Goal: Task Accomplishment & Management: Manage account settings

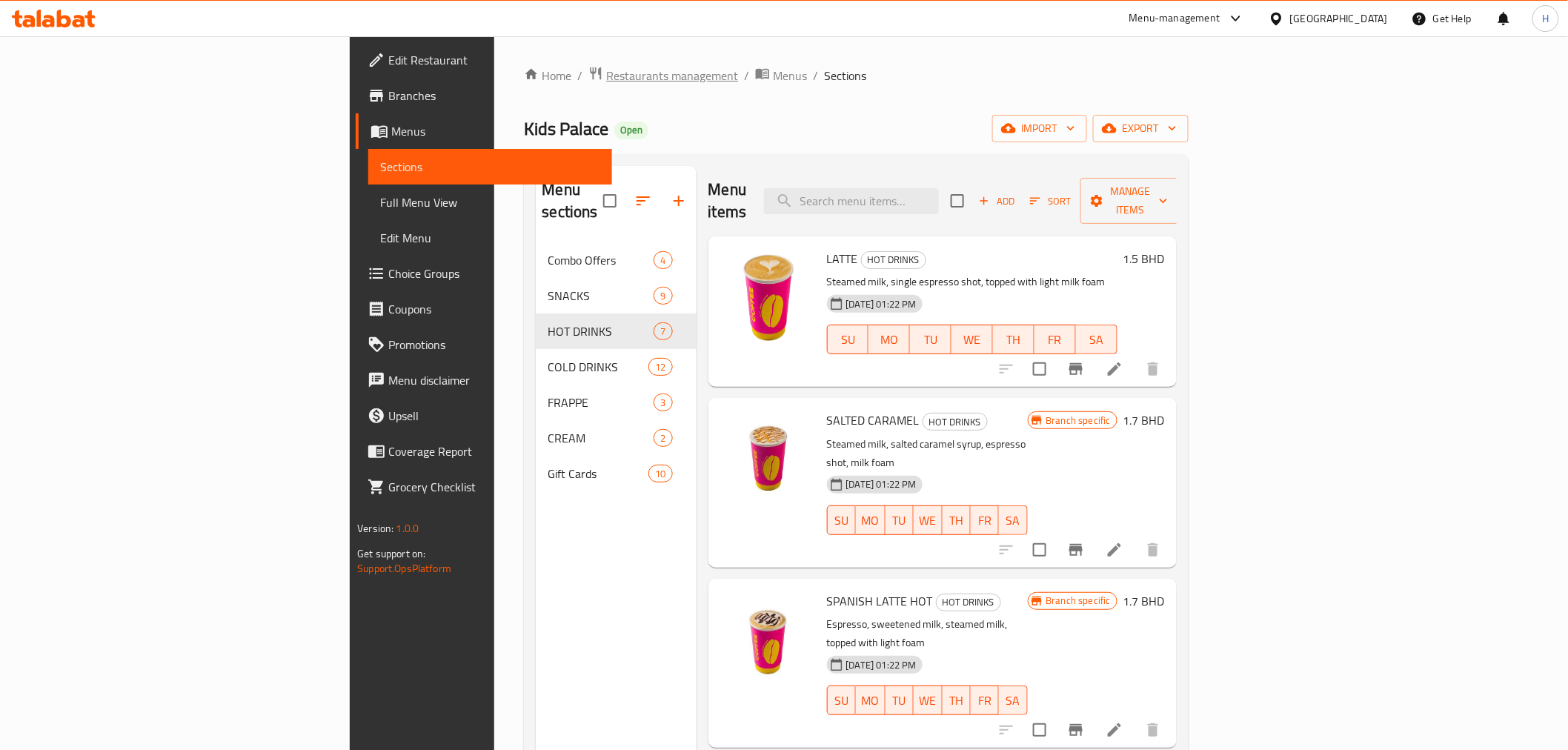
click at [606, 77] on span "Restaurants management" at bounding box center [672, 75] width 132 height 18
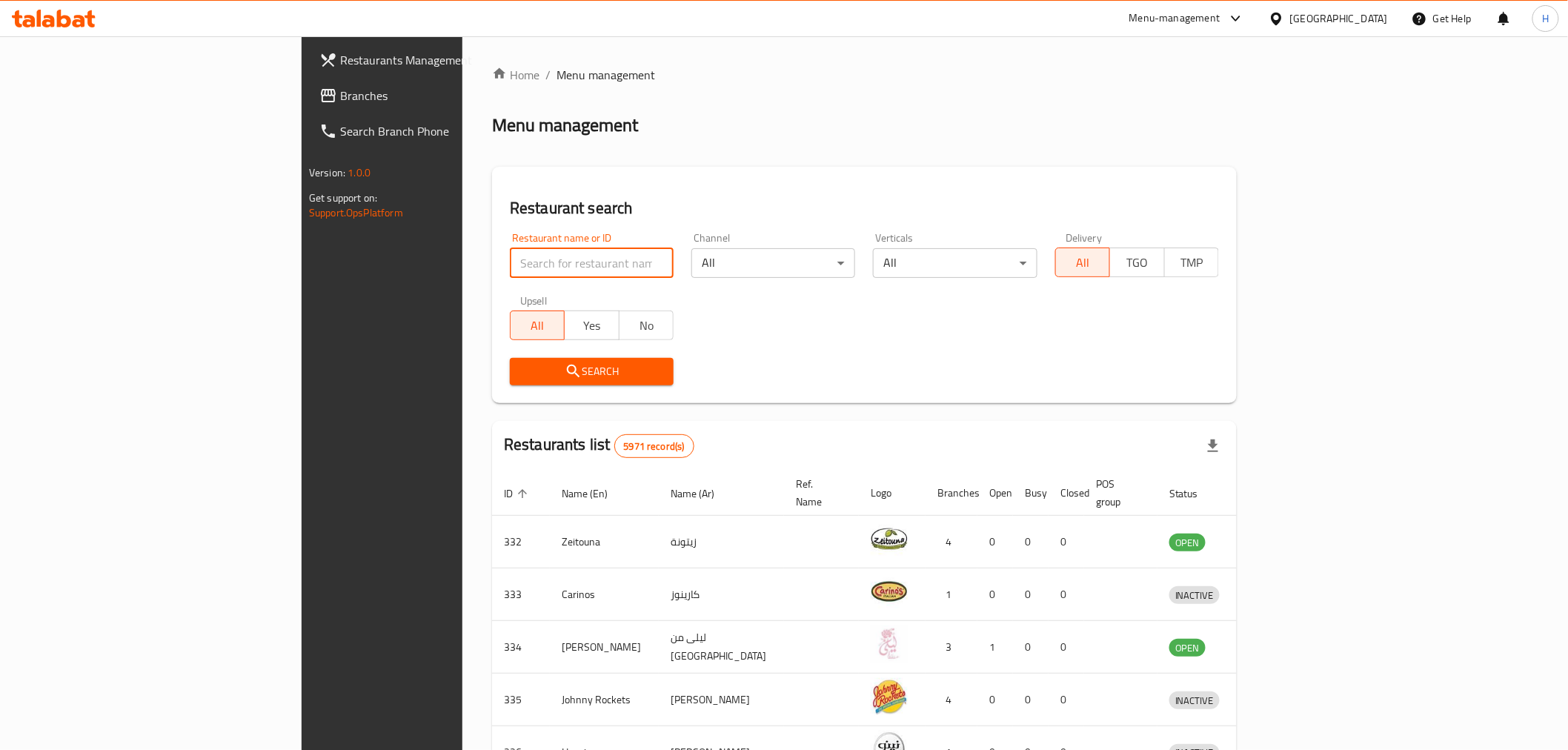
click at [510, 265] on input "search" at bounding box center [592, 263] width 164 height 30
type input "barns"
click button "Search" at bounding box center [592, 372] width 164 height 28
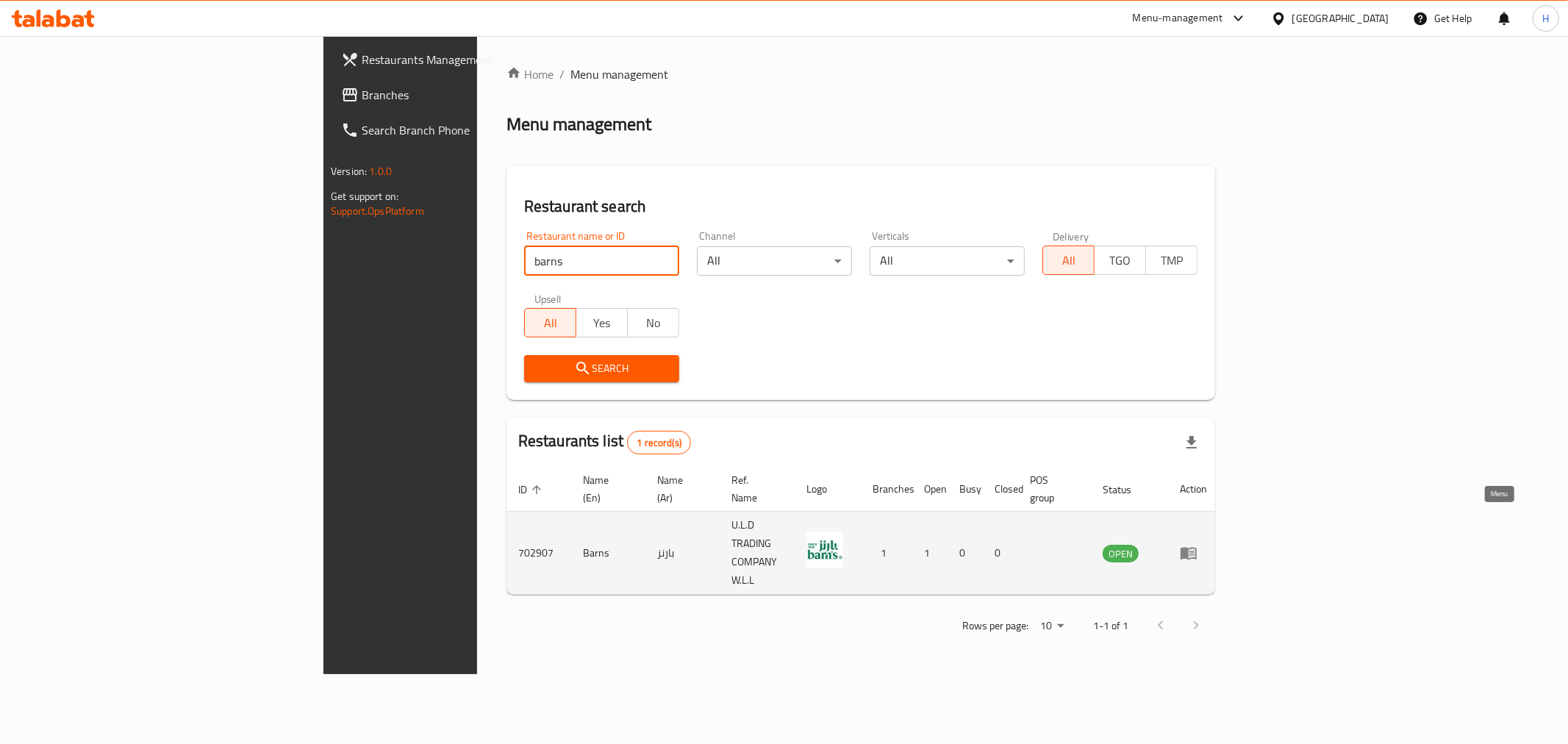
click at [1196, 547] on icon "enhanced table" at bounding box center [1189, 554] width 17 height 13
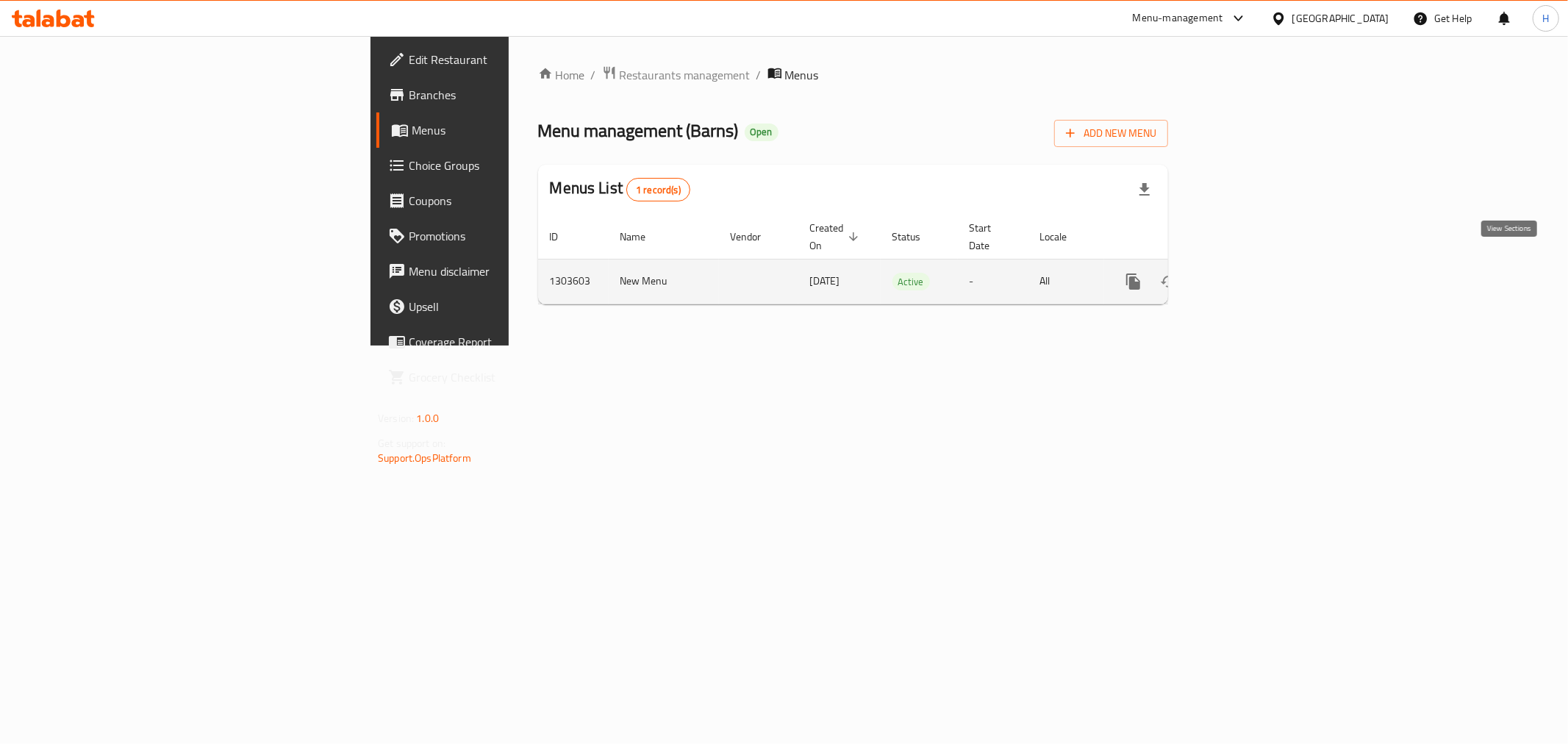
click at [1248, 273] on icon "enhanced table" at bounding box center [1239, 281] width 17 height 17
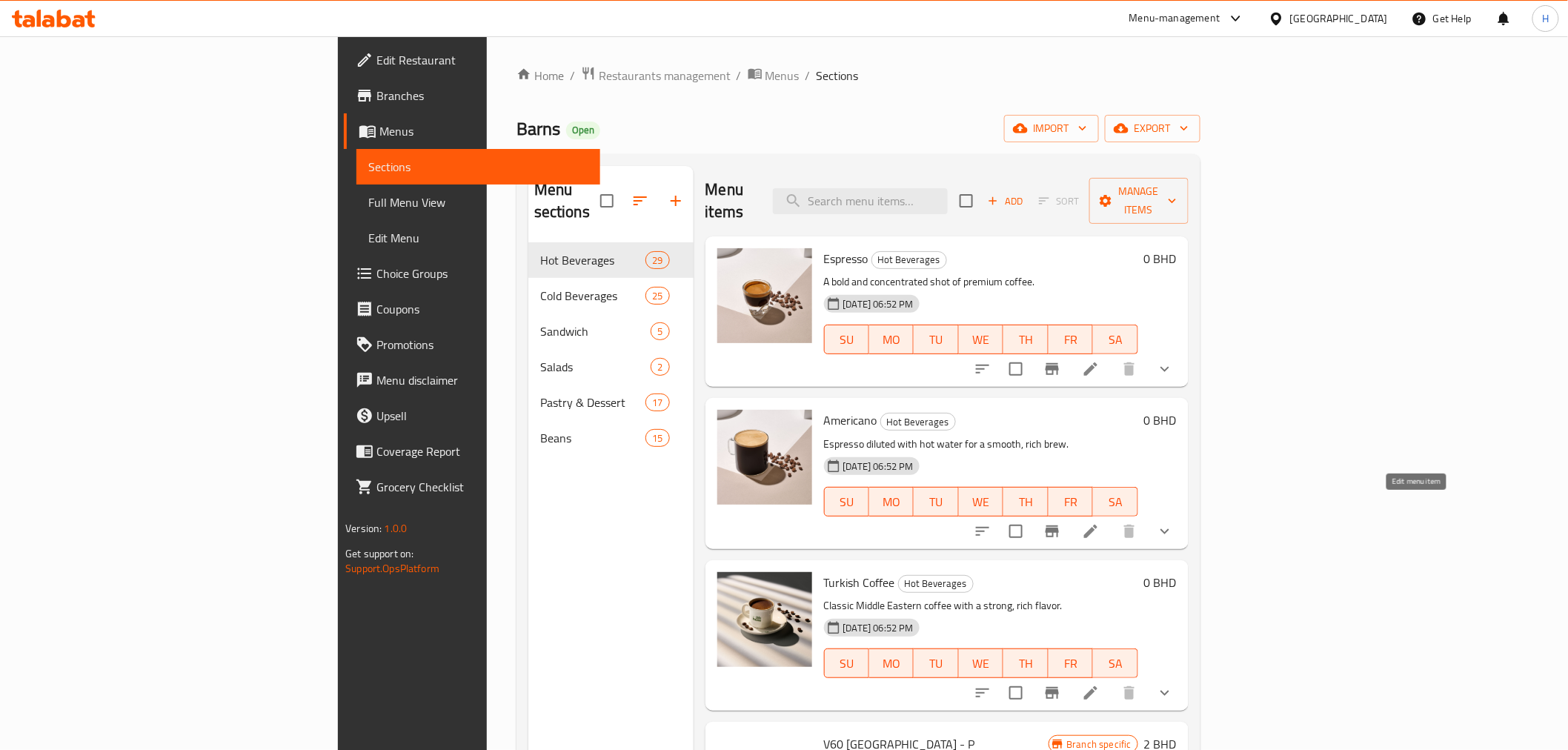
click at [1100, 523] on icon at bounding box center [1090, 531] width 18 height 18
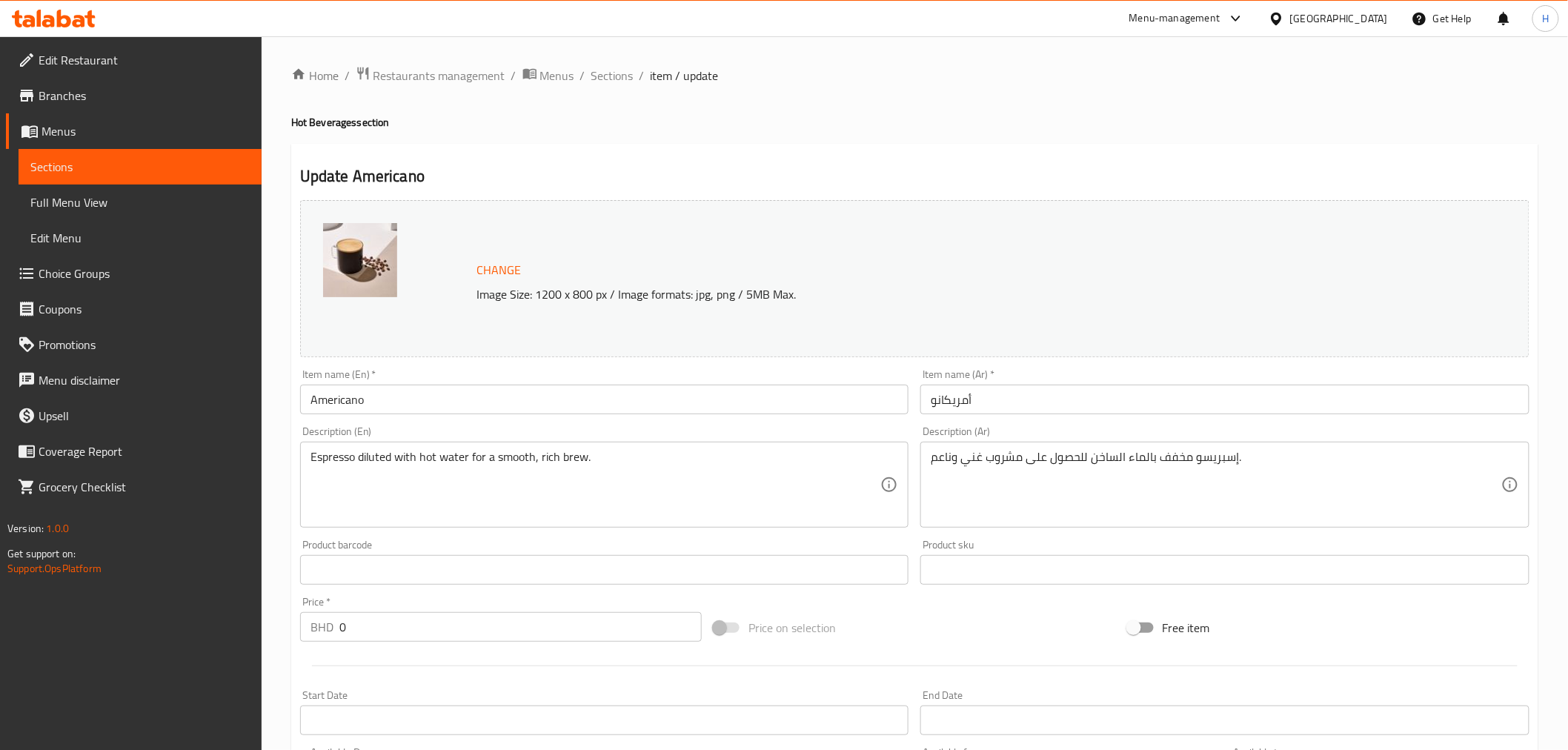
click at [46, 273] on span "Choice Groups" at bounding box center [145, 273] width 211 height 18
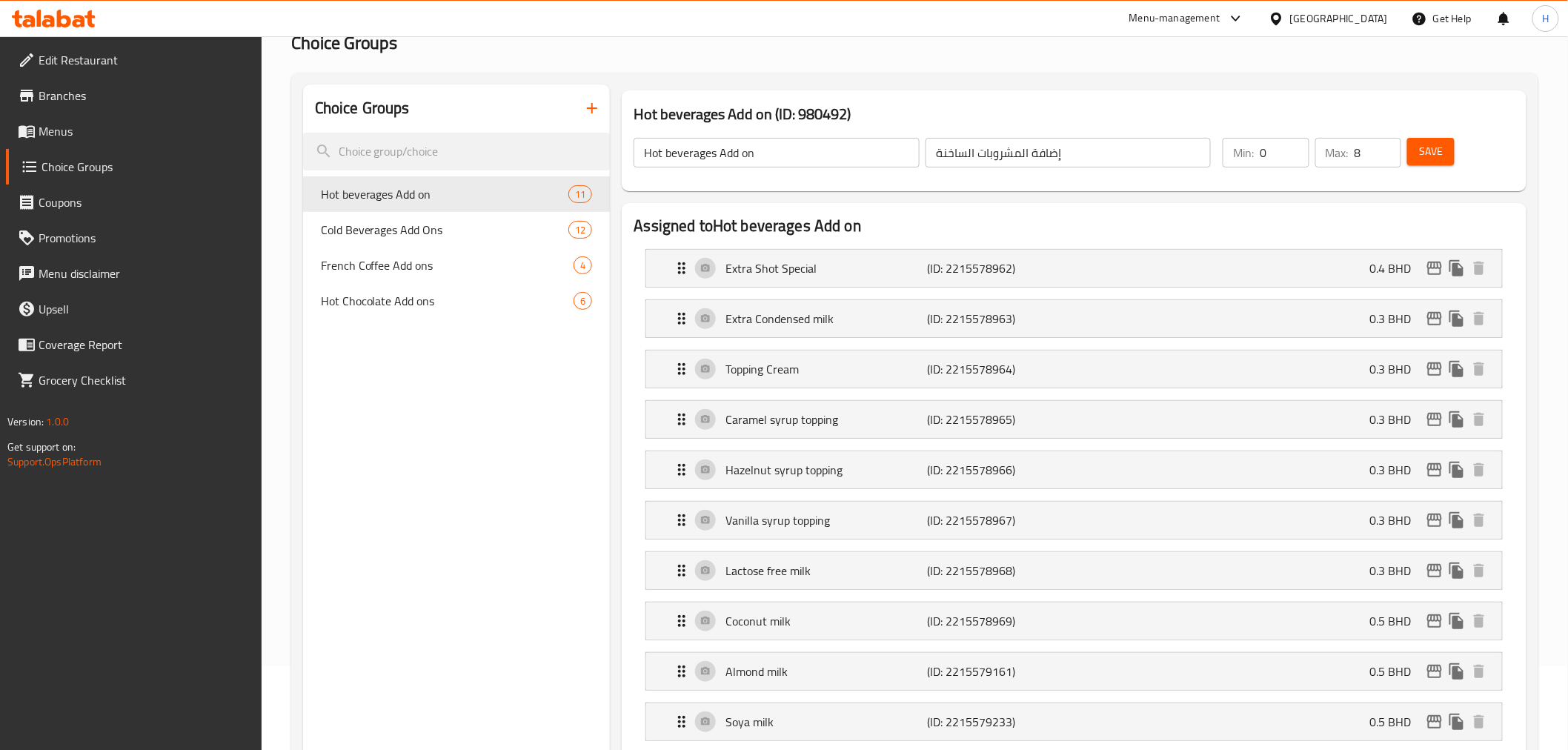
scroll to position [83, 0]
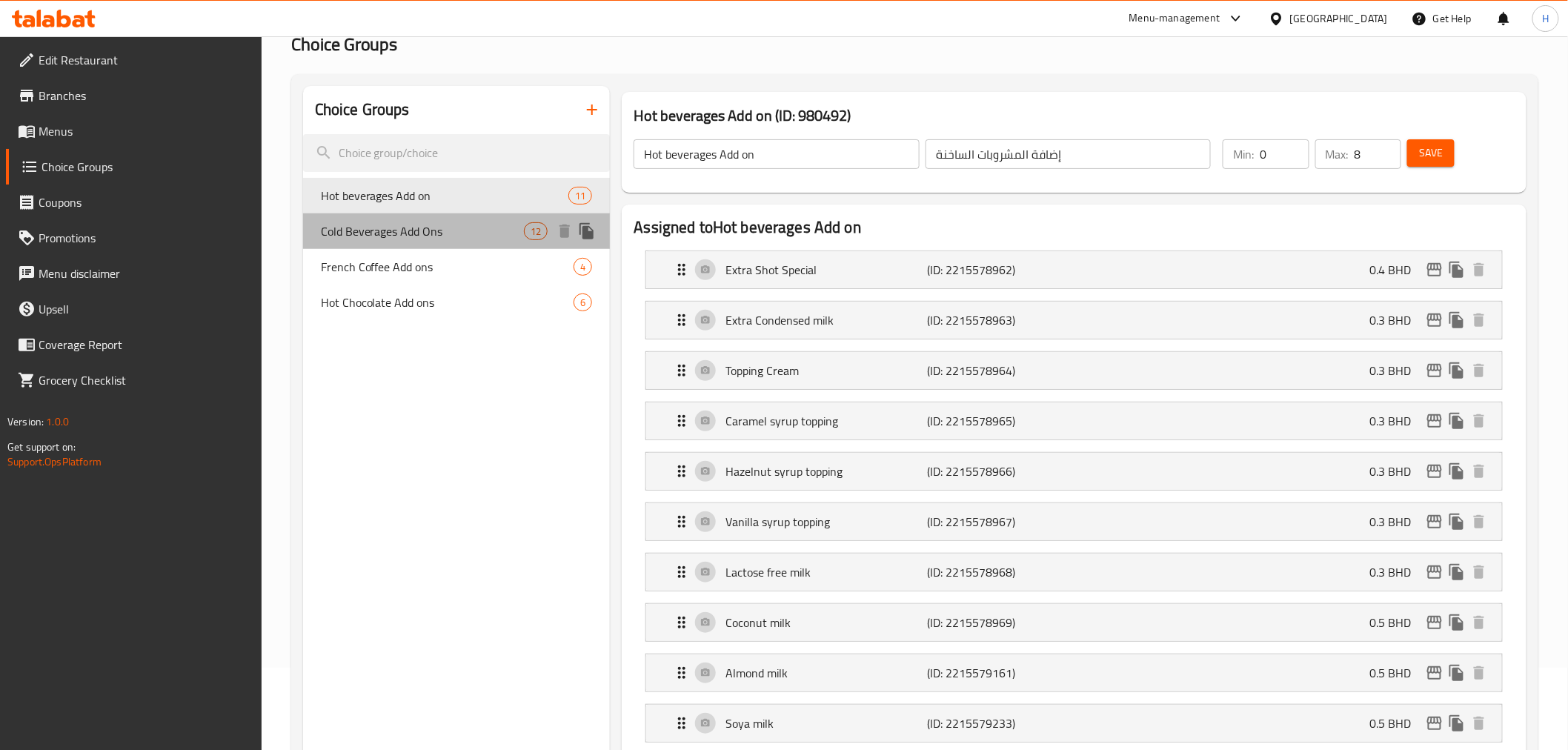
click at [395, 228] on span "Cold Beverages Add Ons" at bounding box center [423, 231] width 204 height 18
type input "Cold Beverages Add Ons"
type input "إضافات المشروبات الباردة"
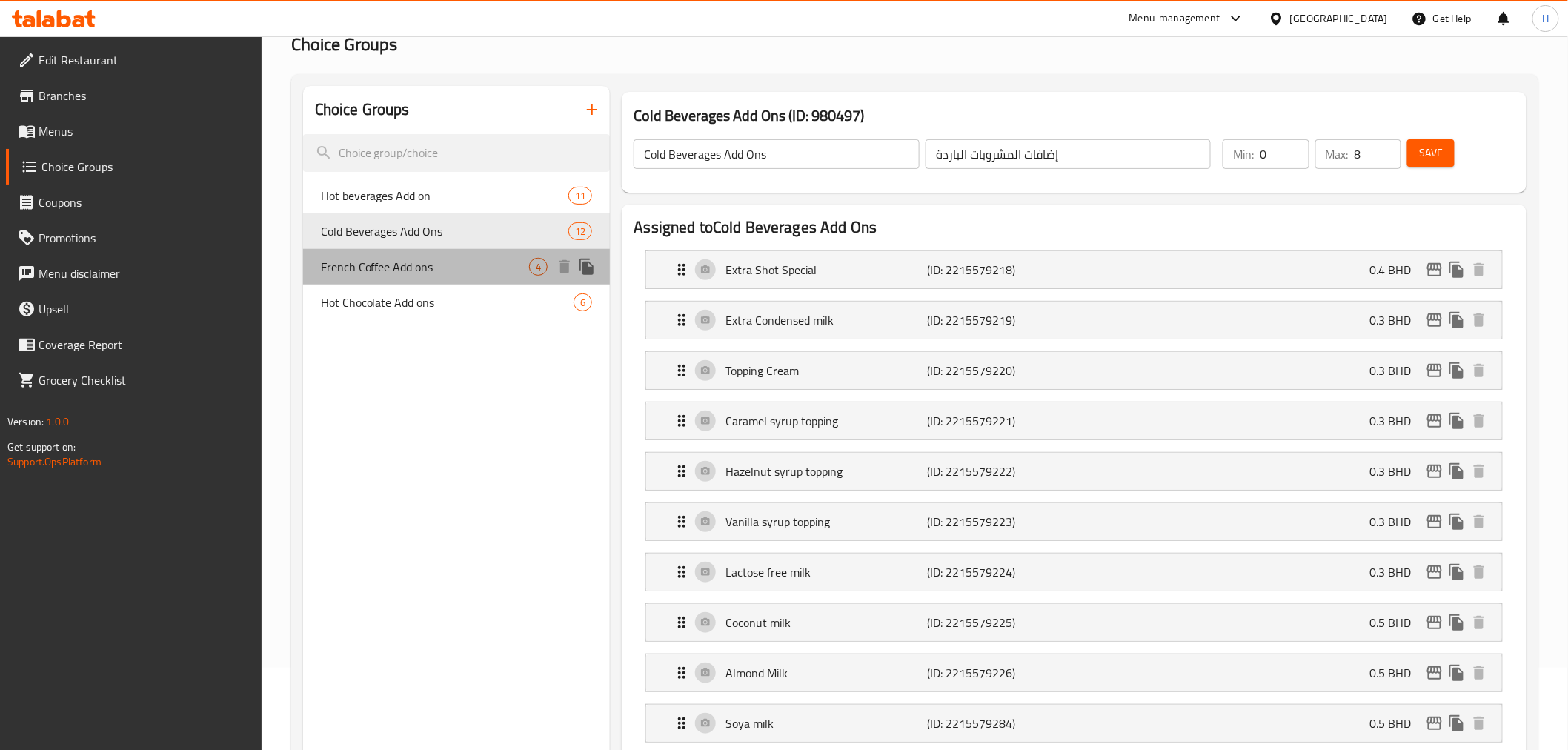
click at [373, 262] on span "French Coffee Add ons" at bounding box center [425, 266] width 209 height 18
type input "French Coffee Add ons"
type input "إضافات القهوة الفرنسية"
type input "2"
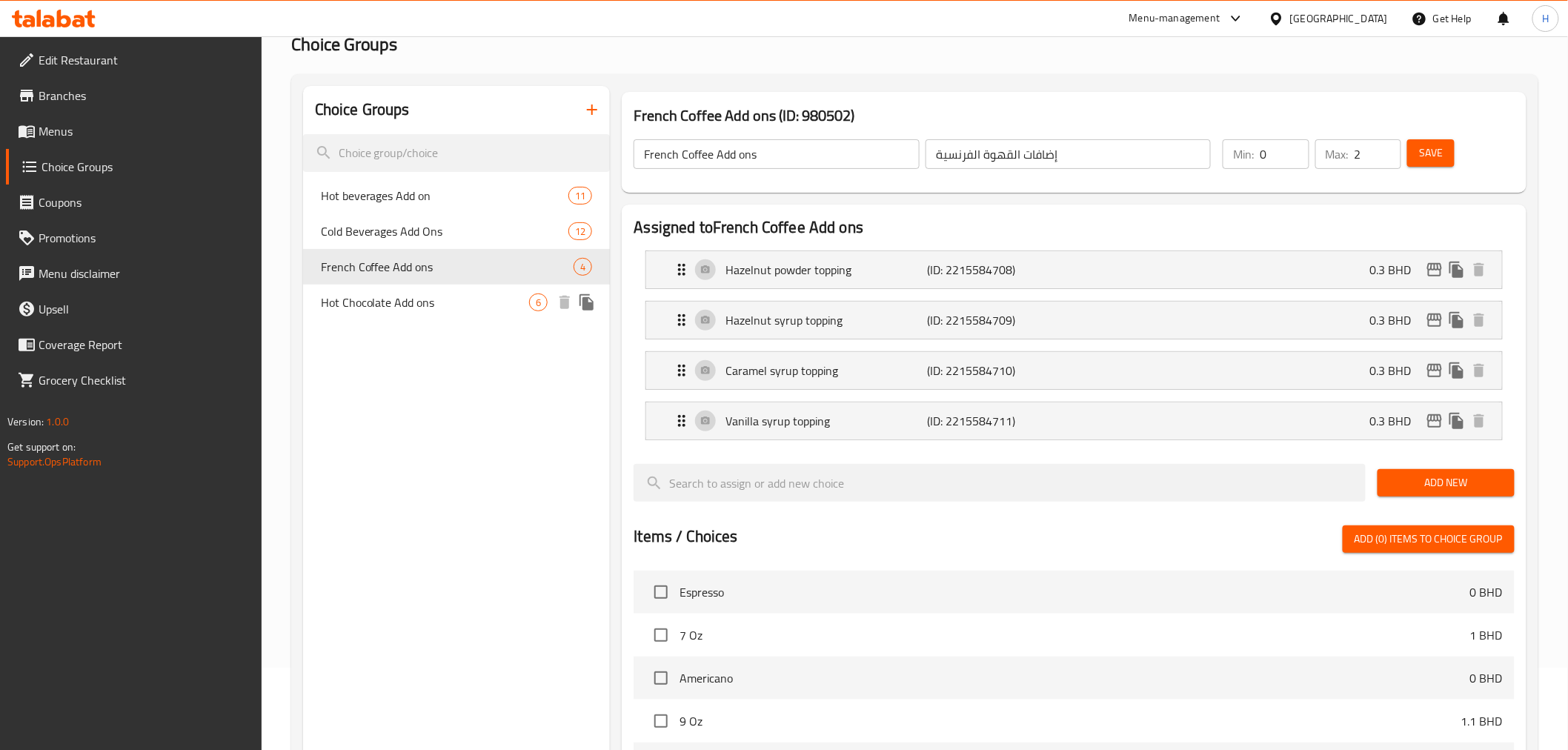
click at [372, 301] on span "Hot Chocolate Add ons" at bounding box center [425, 302] width 209 height 18
type input "Hot Chocolate Add ons"
type input "إضافات الشوكولاتة الساخنة"
type input "4"
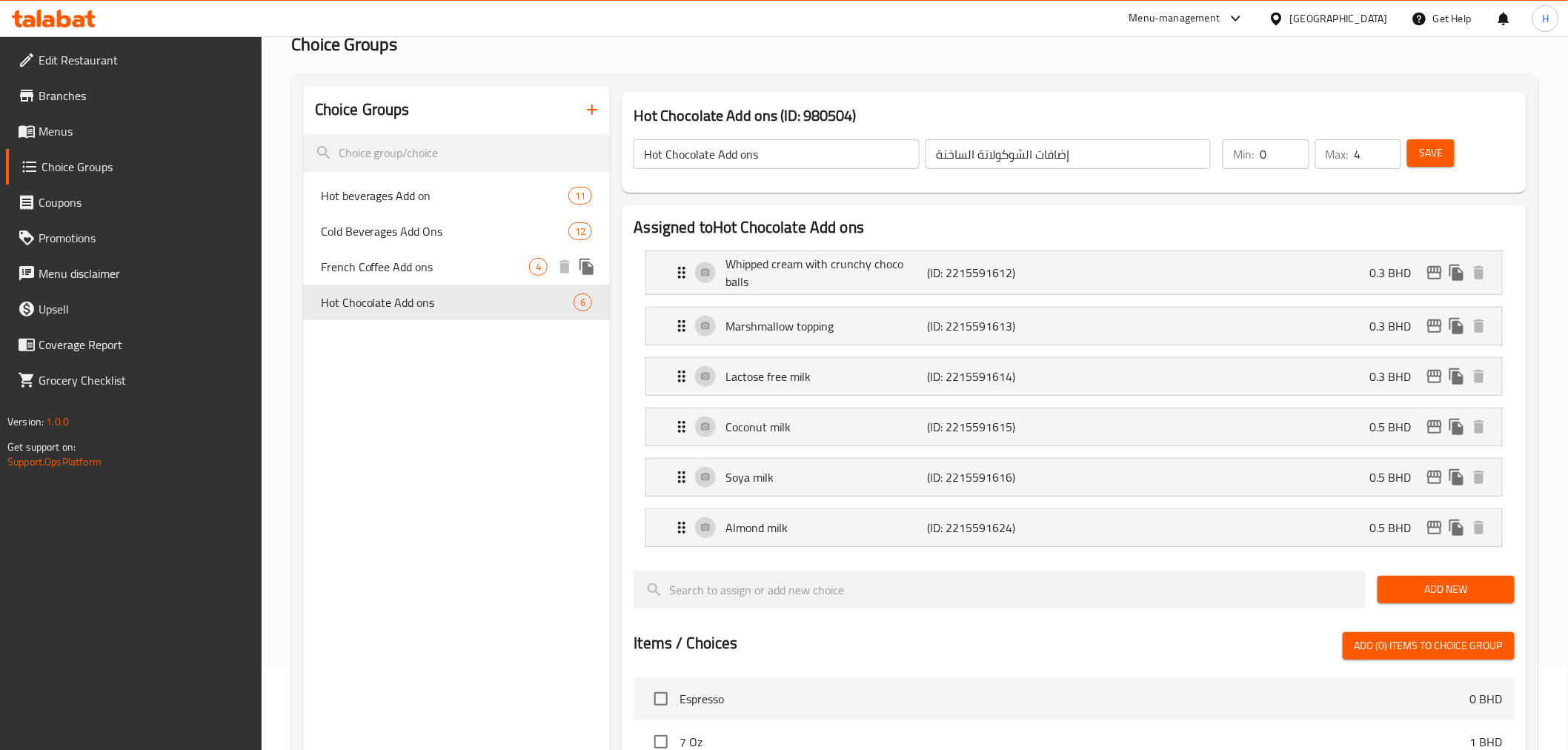
click at [371, 267] on span "French Coffee Add ons" at bounding box center [425, 266] width 209 height 18
type input "French Coffee Add ons"
type input "إضافات القهوة الفرنسية"
type input "2"
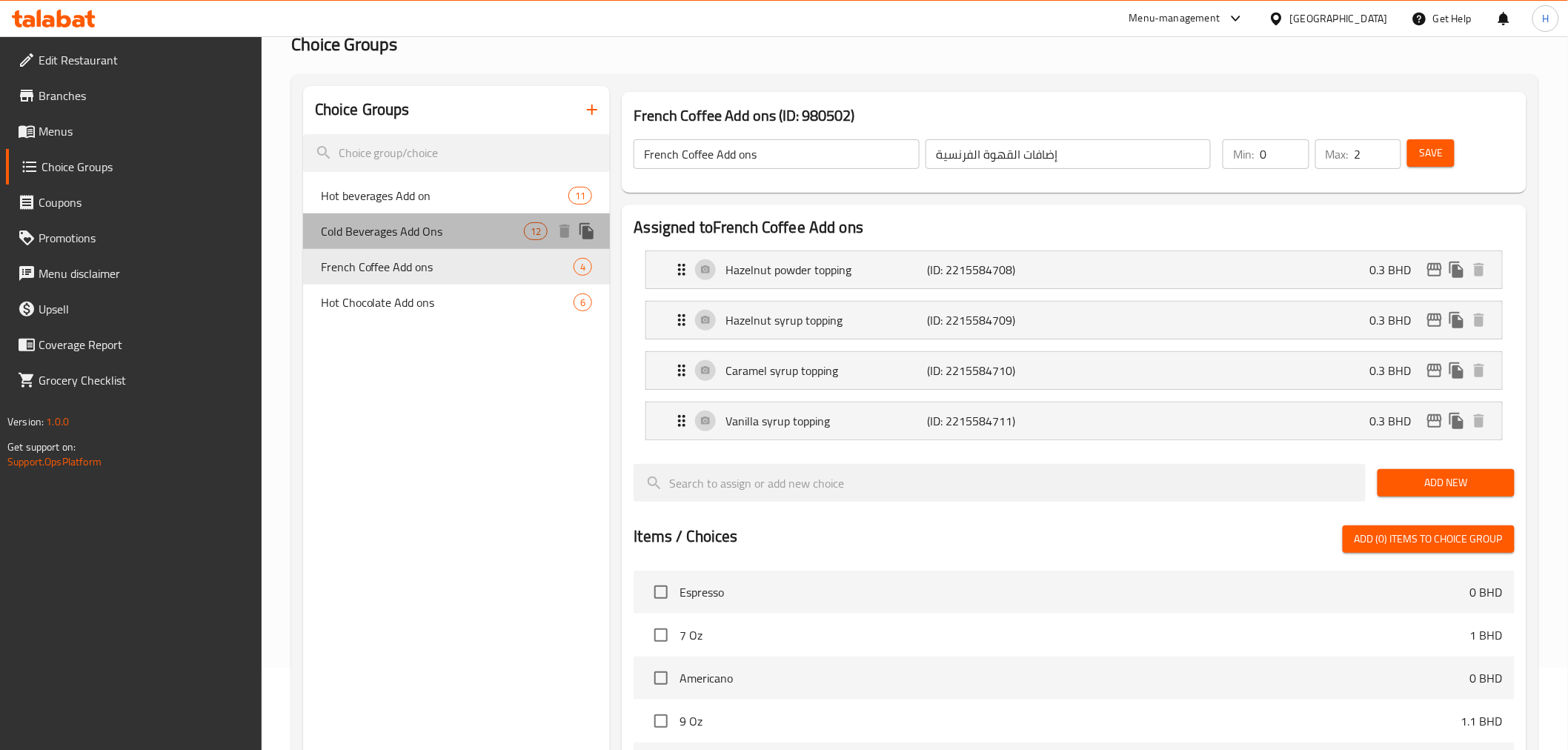
click at [378, 225] on span "Cold Beverages Add Ons" at bounding box center [423, 231] width 204 height 18
type input "Cold Beverages Add Ons"
type input "إضافات المشروبات الباردة"
type input "8"
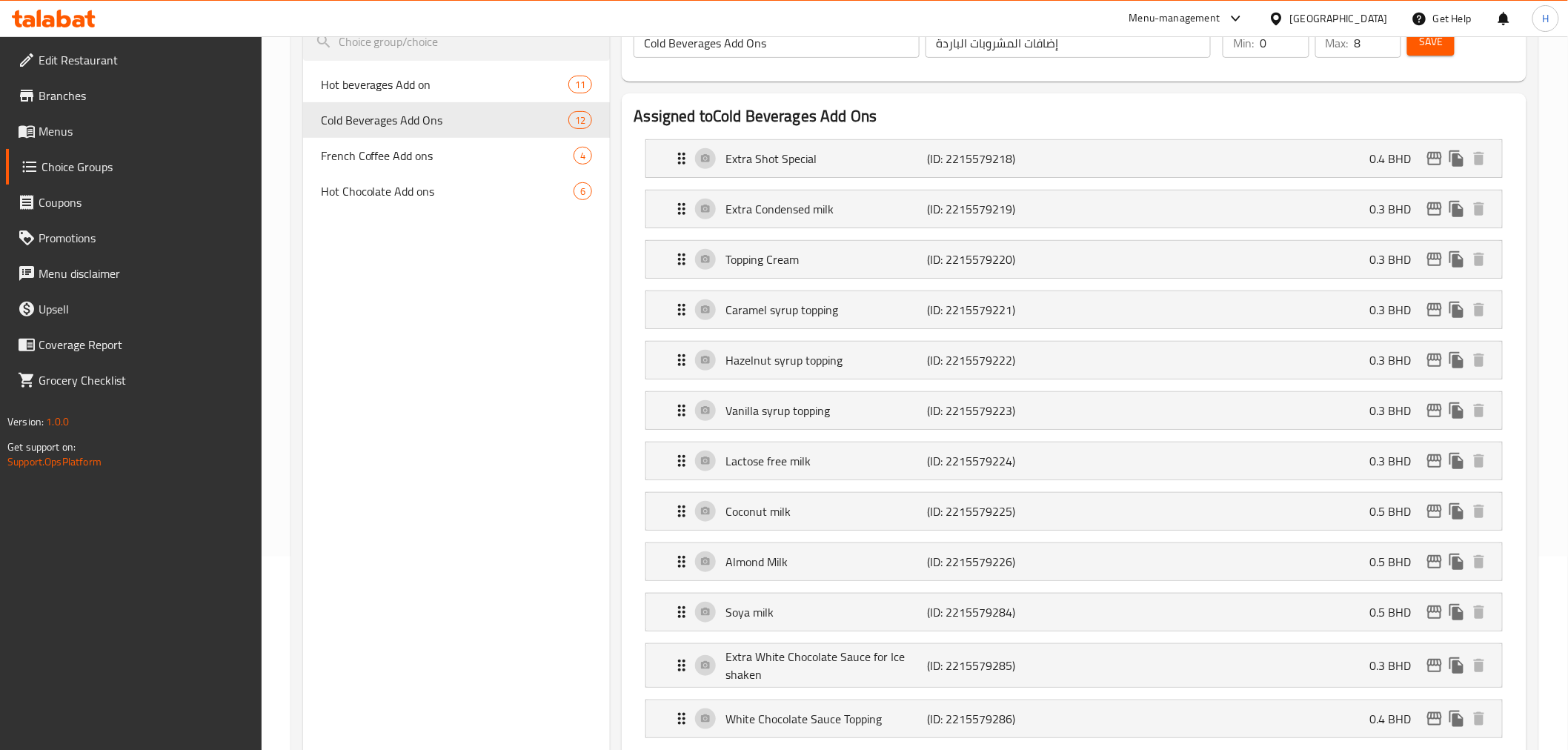
scroll to position [164, 0]
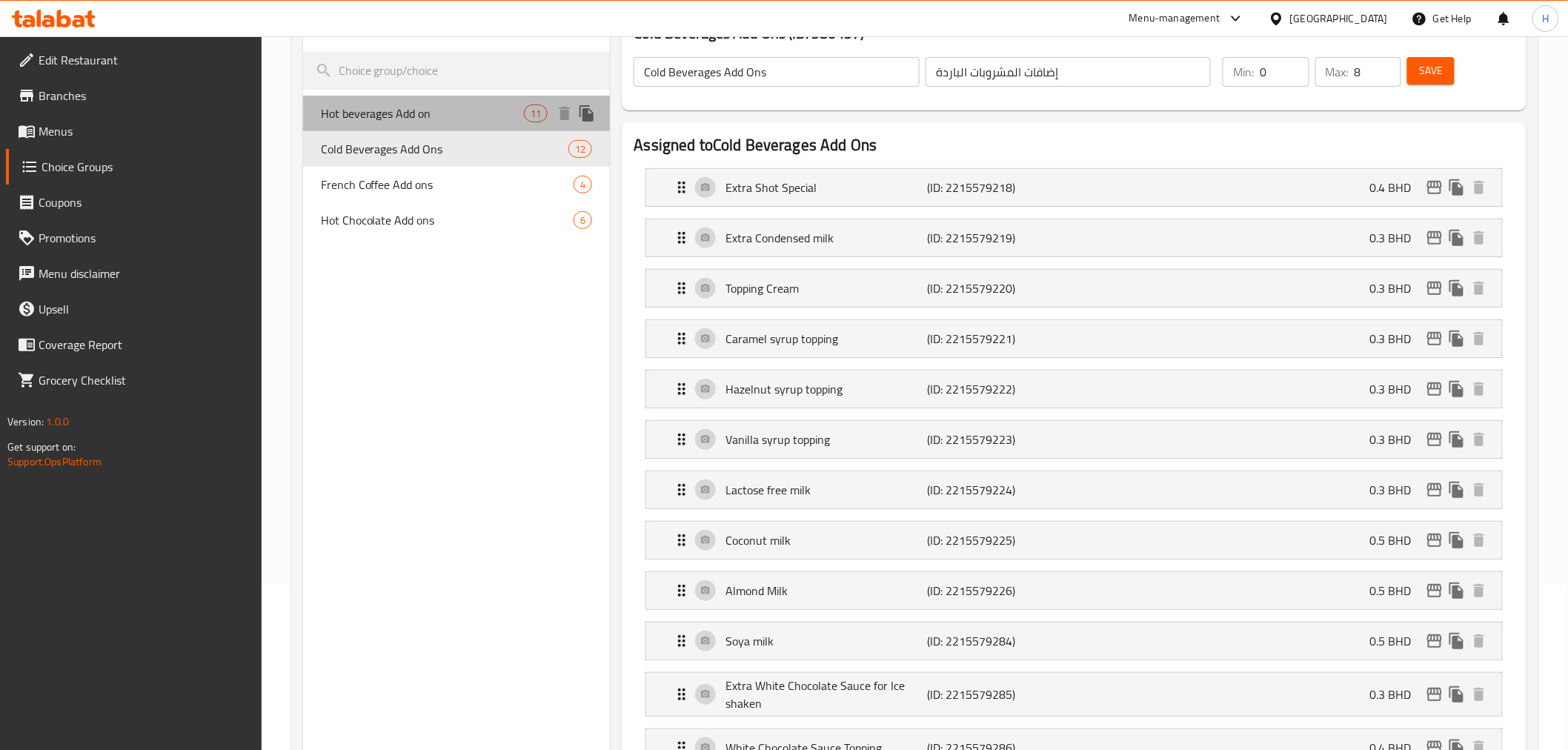
click at [482, 123] on div "Hot beverages Add on 11" at bounding box center [457, 113] width 308 height 35
type input "Hot beverages Add on"
type input "إضافة المشروبات الساخنة"
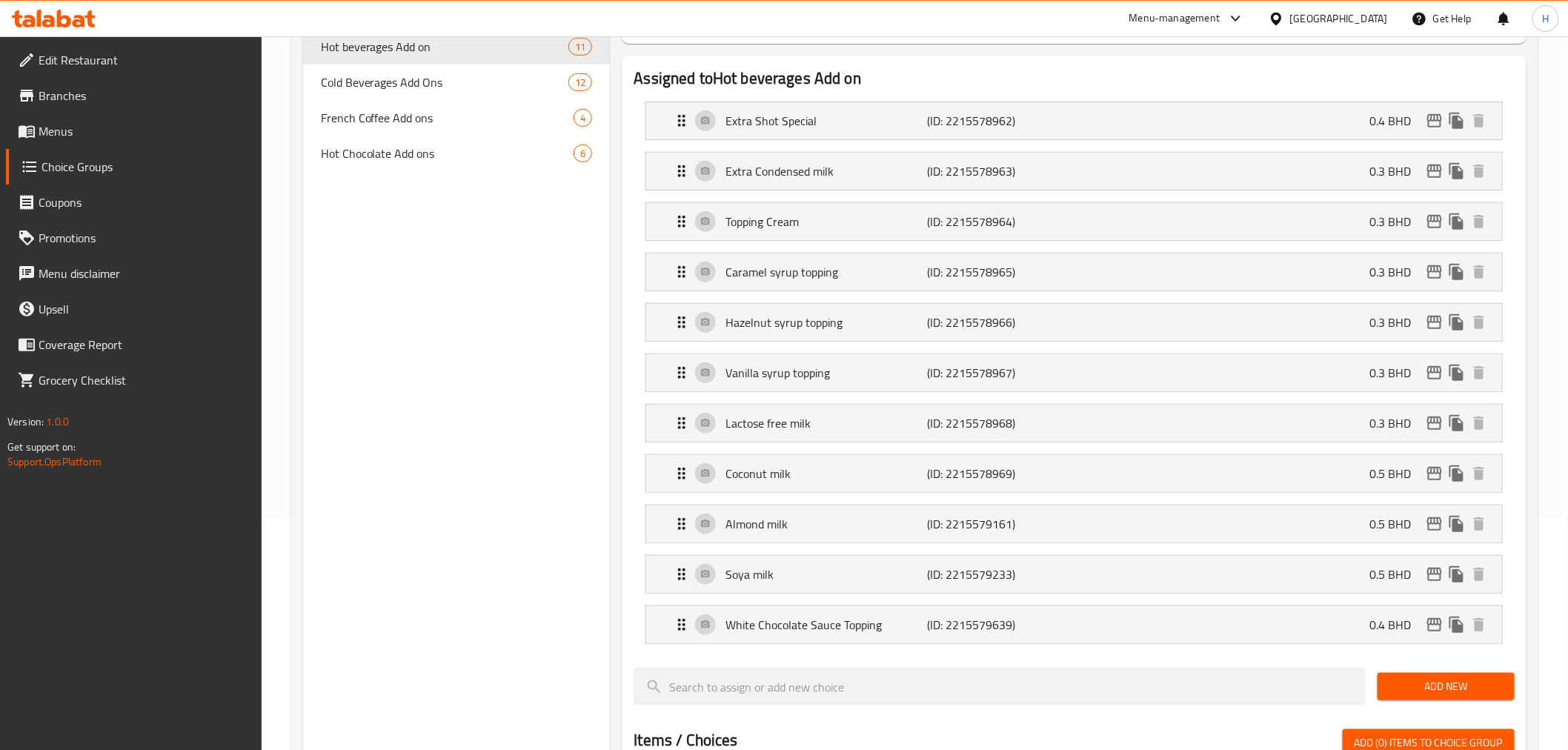
scroll to position [233, 0]
drag, startPoint x: 376, startPoint y: 82, endPoint x: 484, endPoint y: 120, distance: 114.5
click at [376, 82] on span "Cold Beverages Add Ons" at bounding box center [423, 81] width 204 height 18
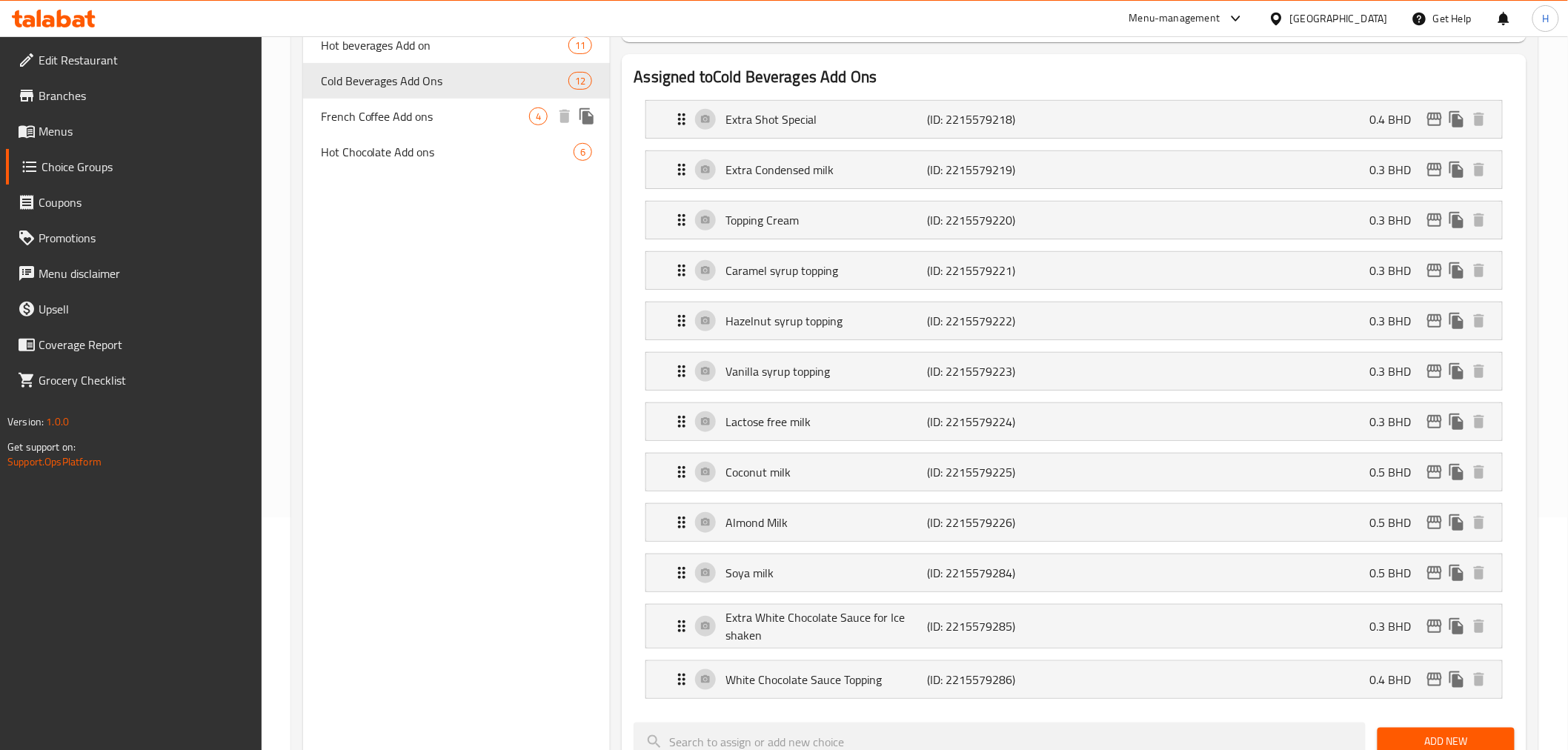
type input "Cold Beverages Add Ons"
type input "إضافات المشروبات الباردة"
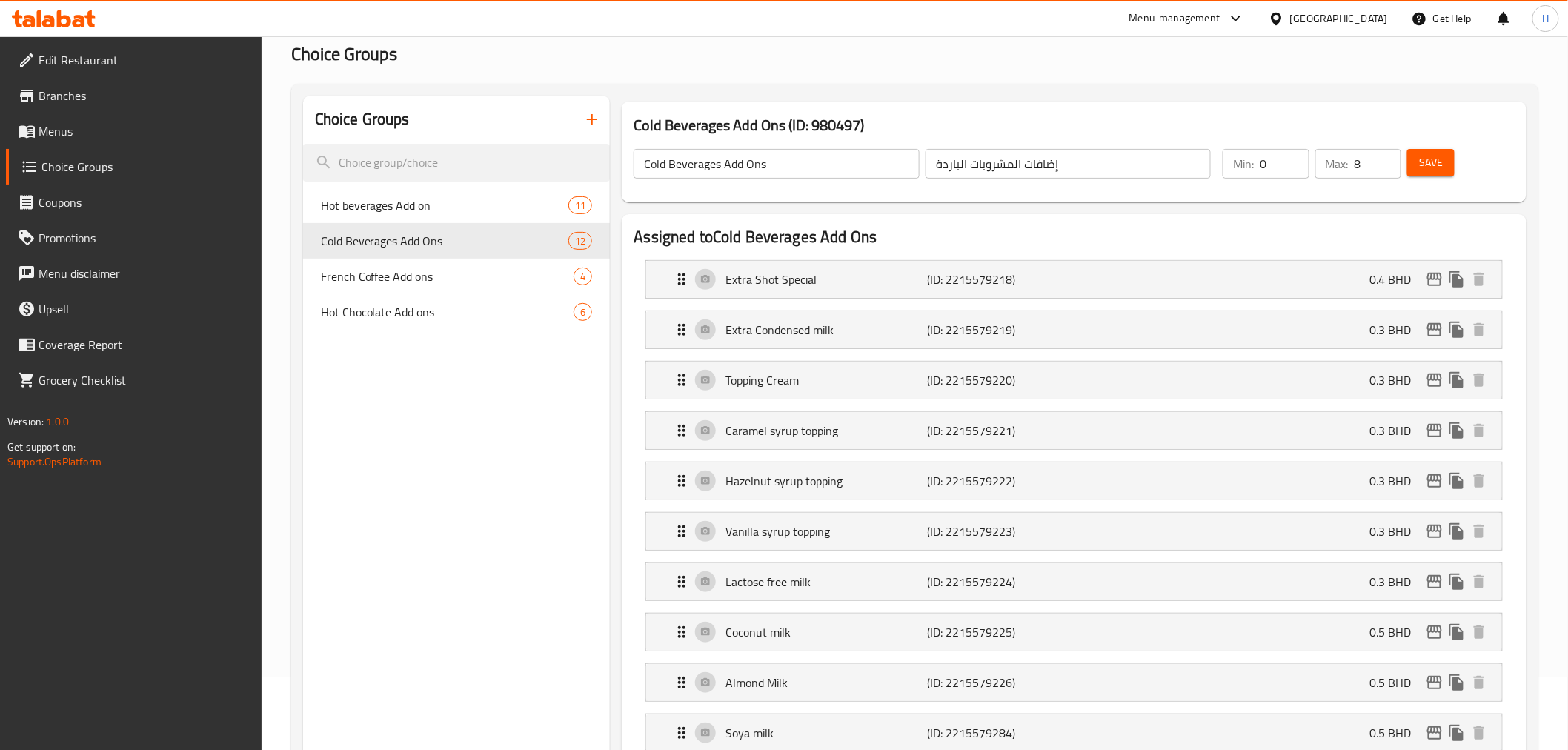
scroll to position [69, 0]
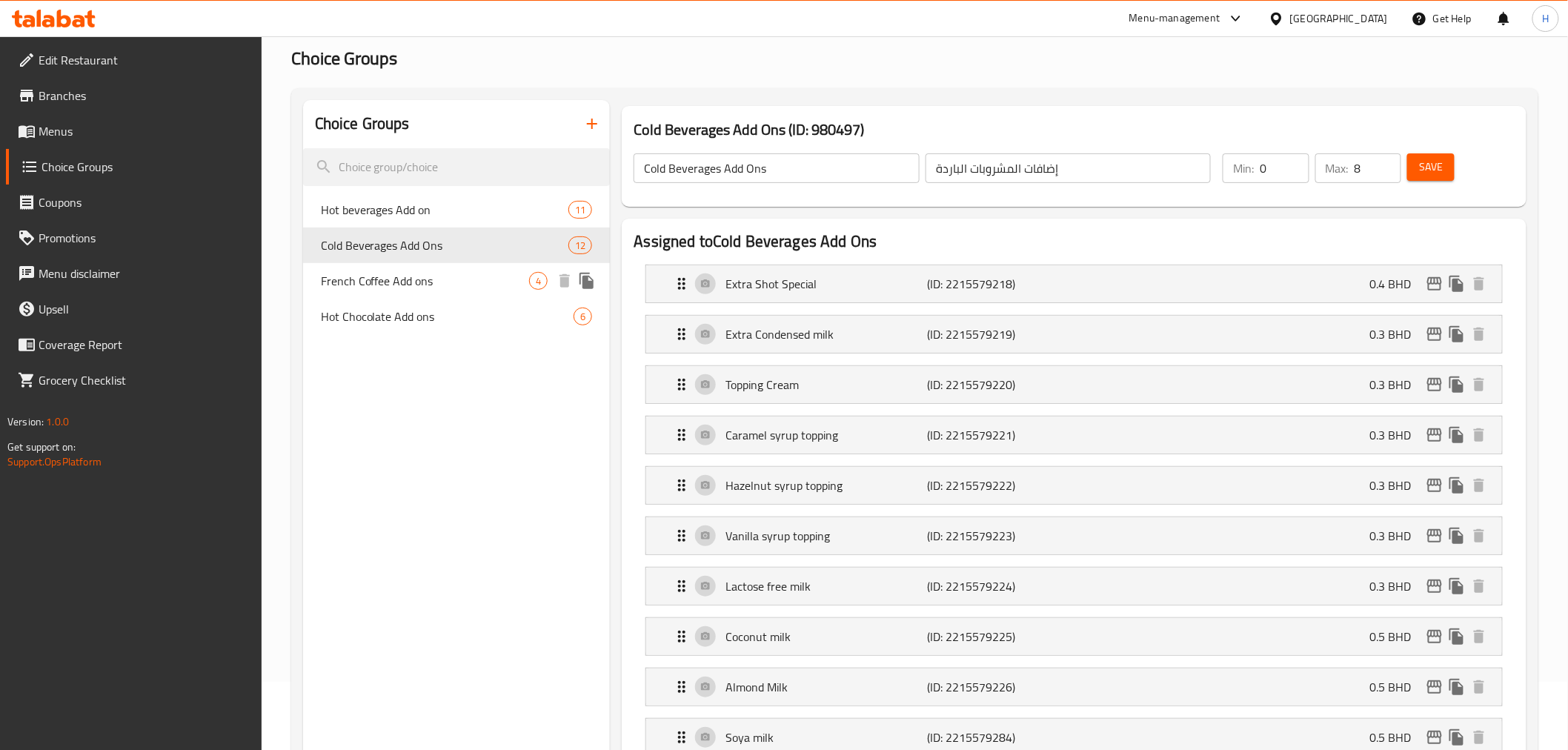
click at [365, 279] on span "French Coffee Add ons" at bounding box center [425, 280] width 209 height 18
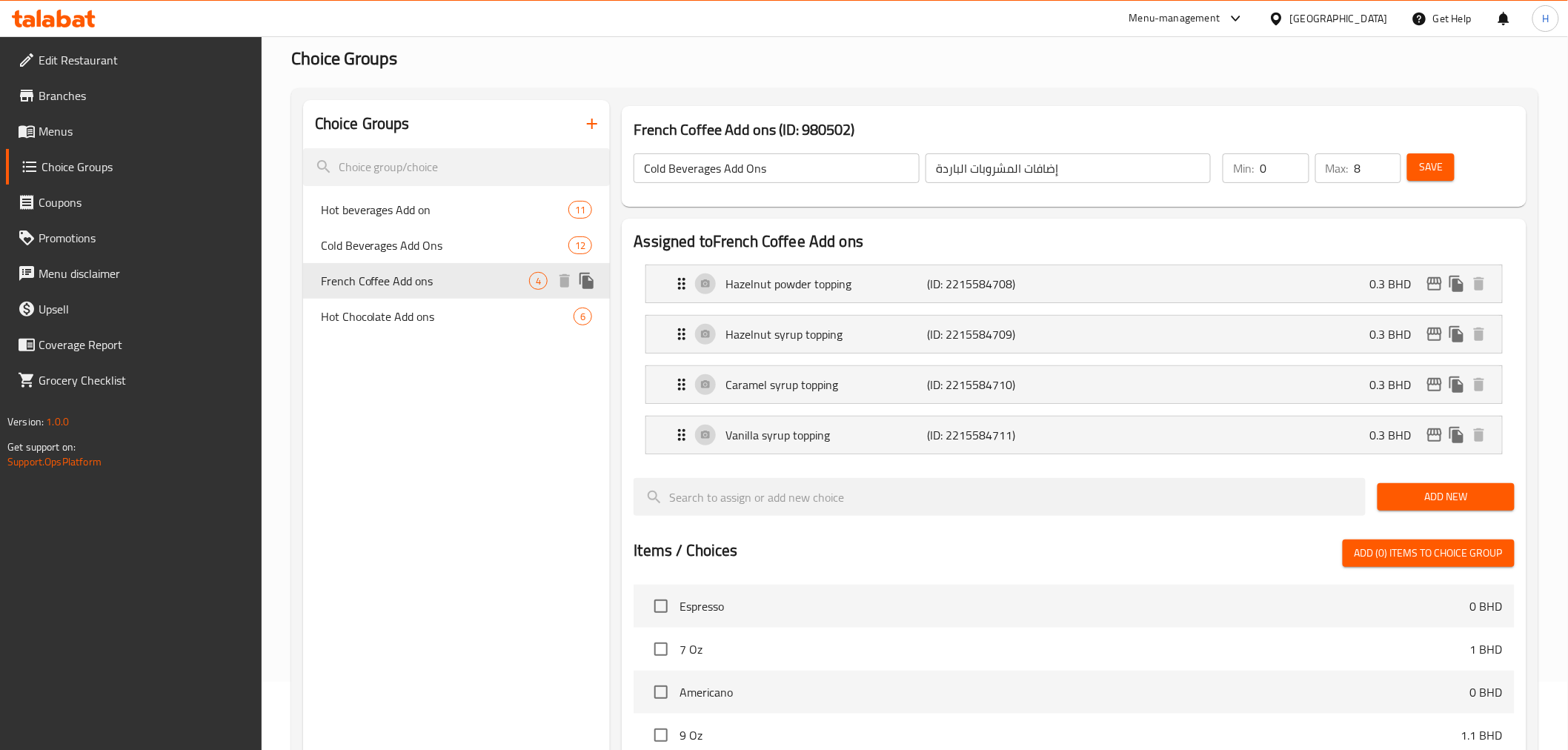
type input "French Coffee Add ons"
type input "إضافات القهوة الفرنسية"
type input "2"
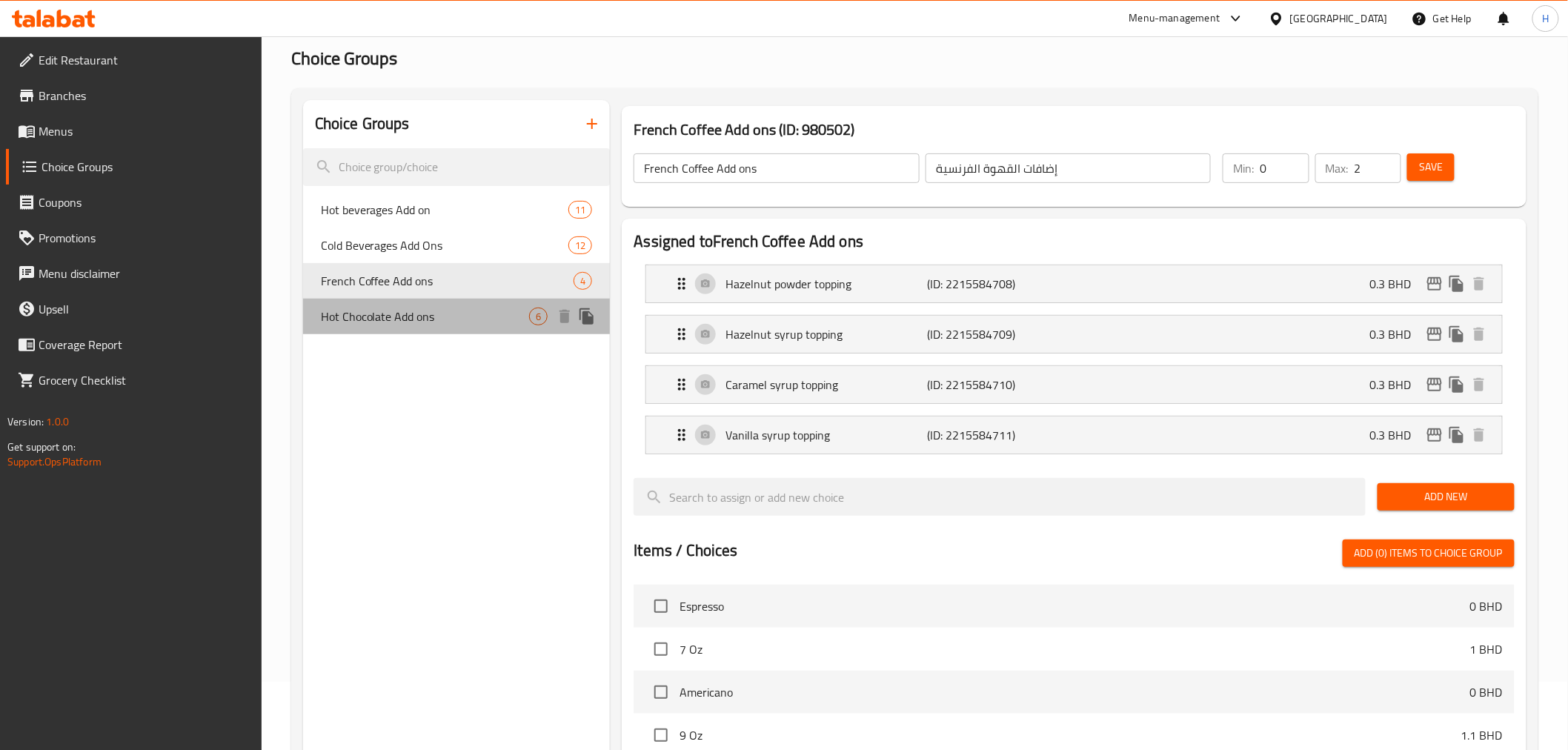
click at [381, 314] on span "Hot Chocolate Add ons" at bounding box center [425, 316] width 209 height 18
type input "Hot Chocolate Add ons"
type input "إضافات الشوكولاتة الساخنة"
type input "4"
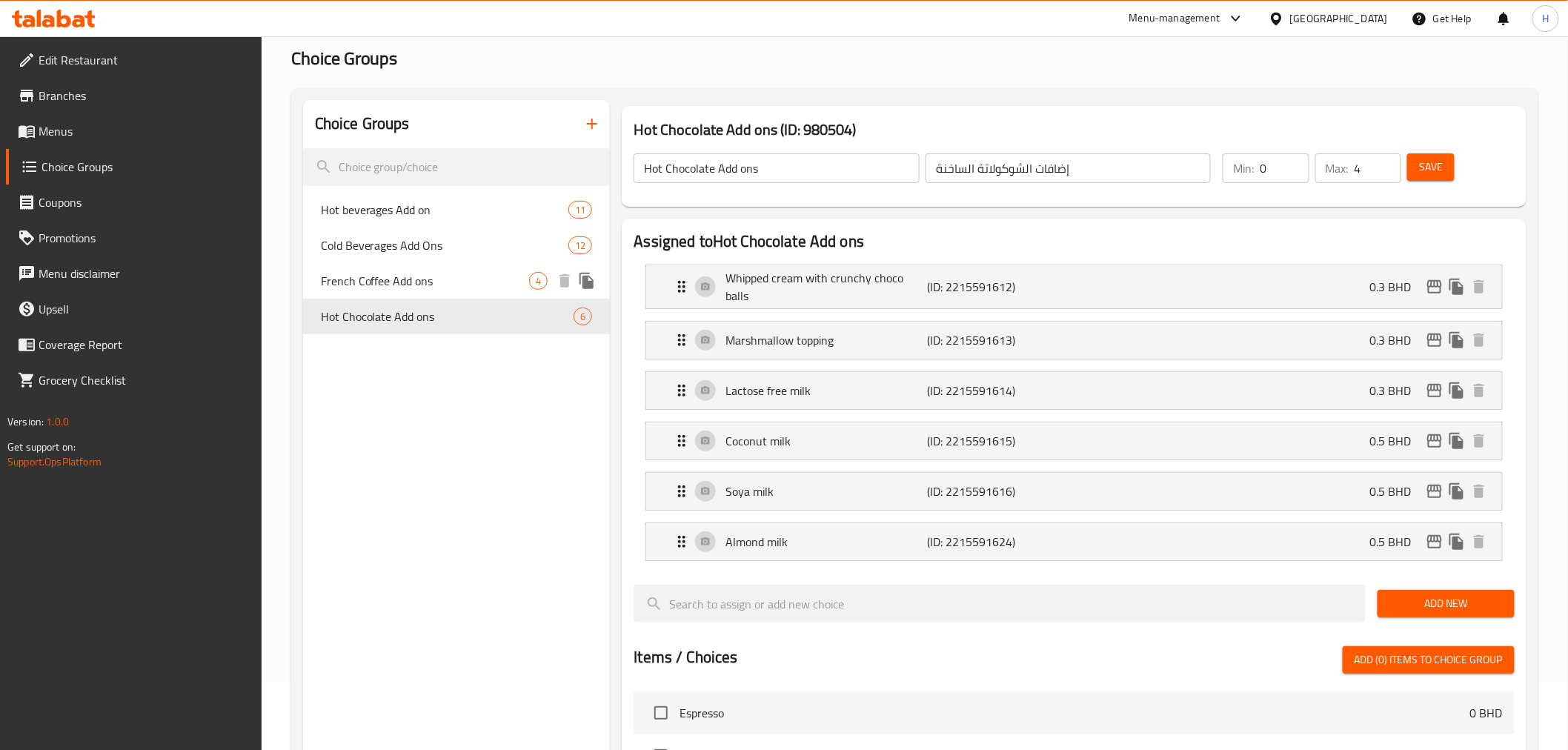
click at [319, 280] on div "French Coffee Add ons 4" at bounding box center [457, 281] width 308 height 35
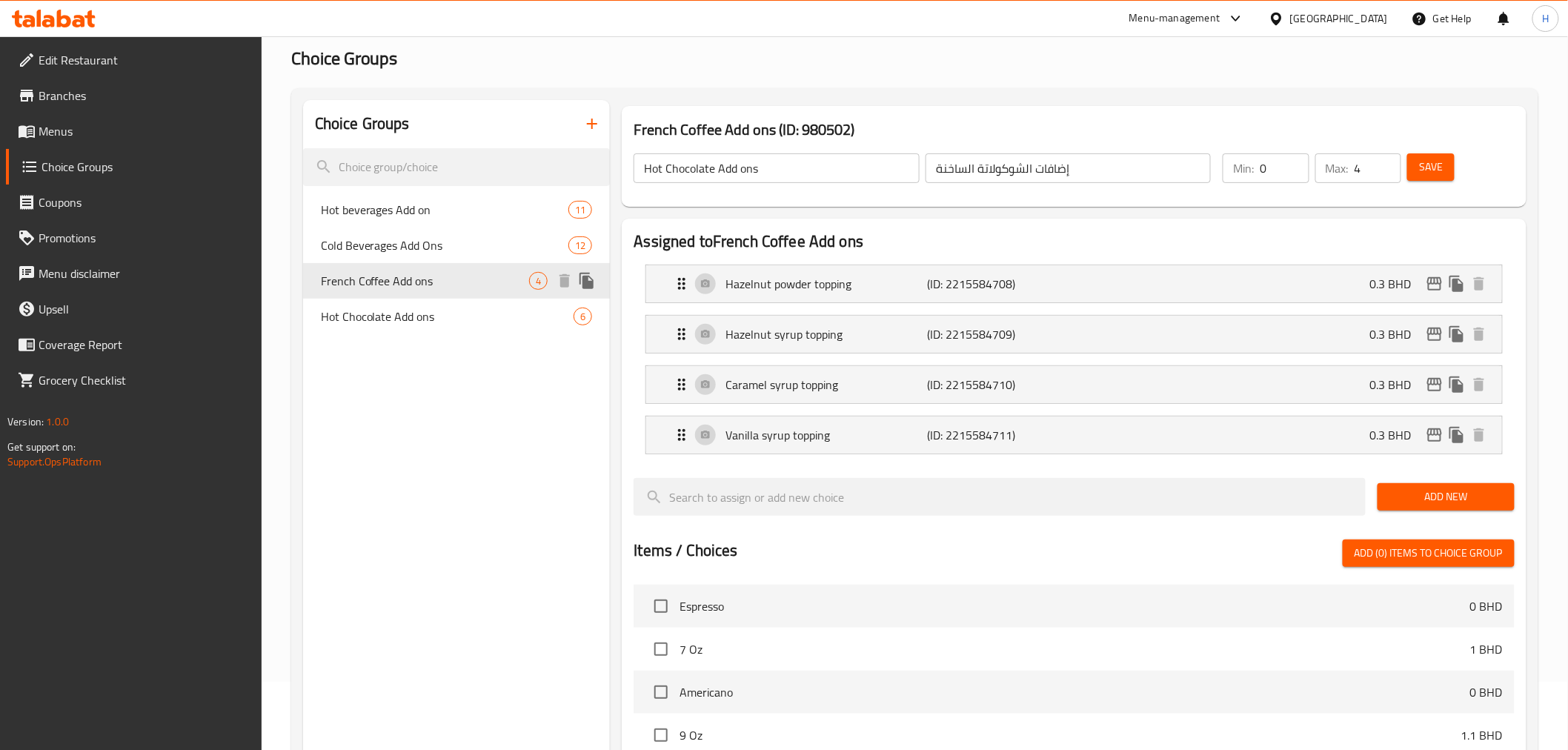
type input "French Coffee Add ons"
type input "إضافات القهوة الفرنسية"
type input "2"
click at [351, 205] on span "Hot beverages Add on" at bounding box center [423, 210] width 204 height 18
type input "Hot beverages Add on"
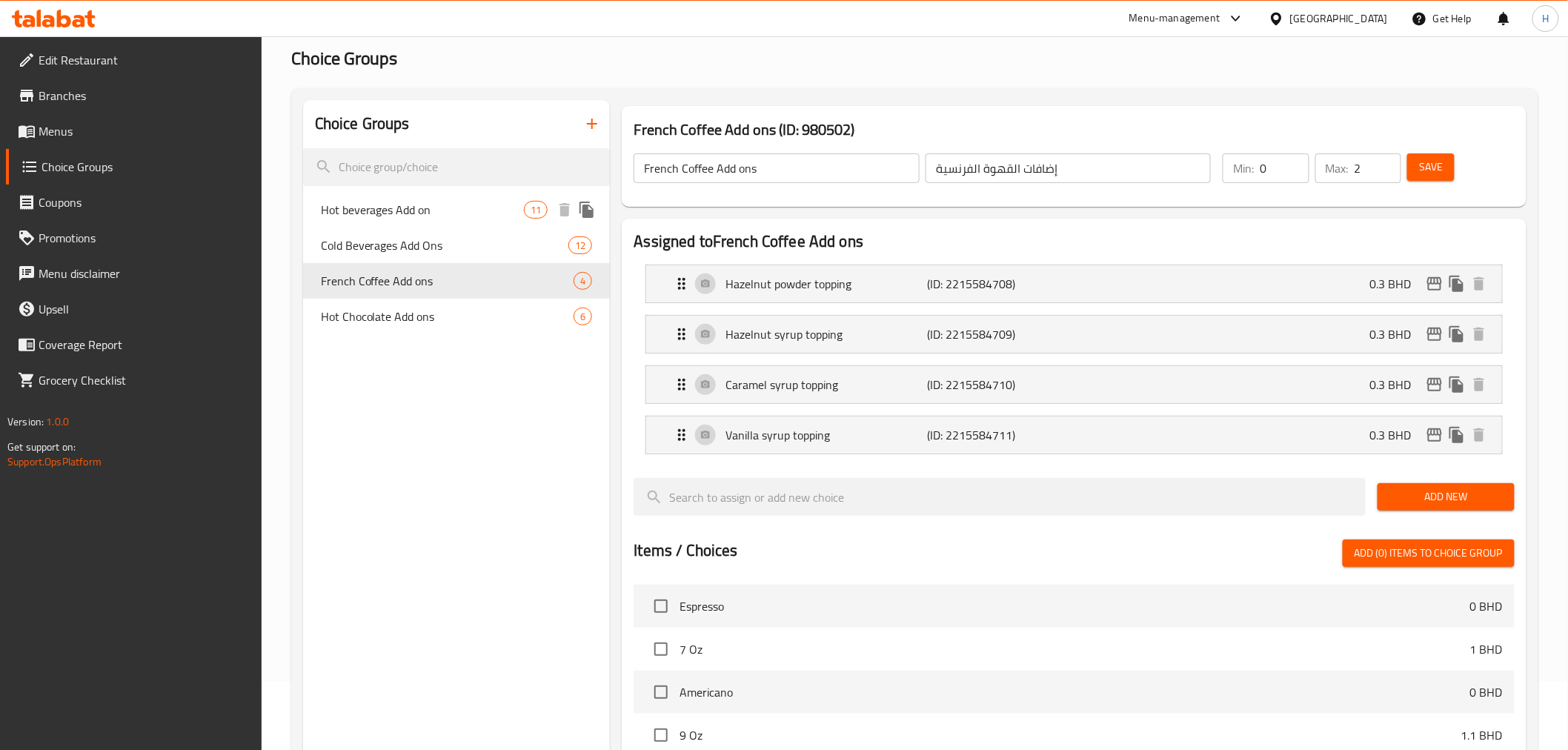
type input "إضافة المشروبات الساخنة"
type input "8"
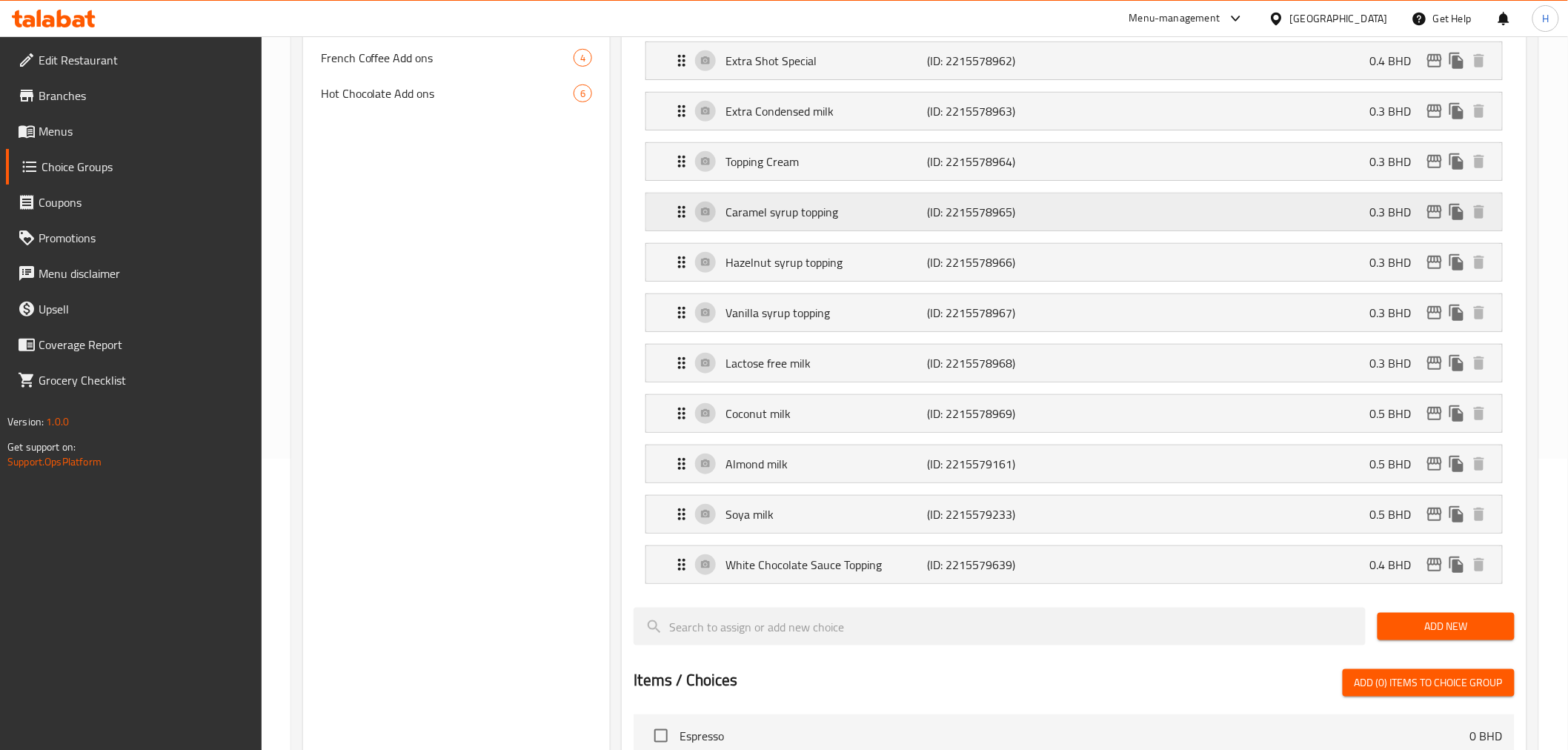
scroll to position [315, 0]
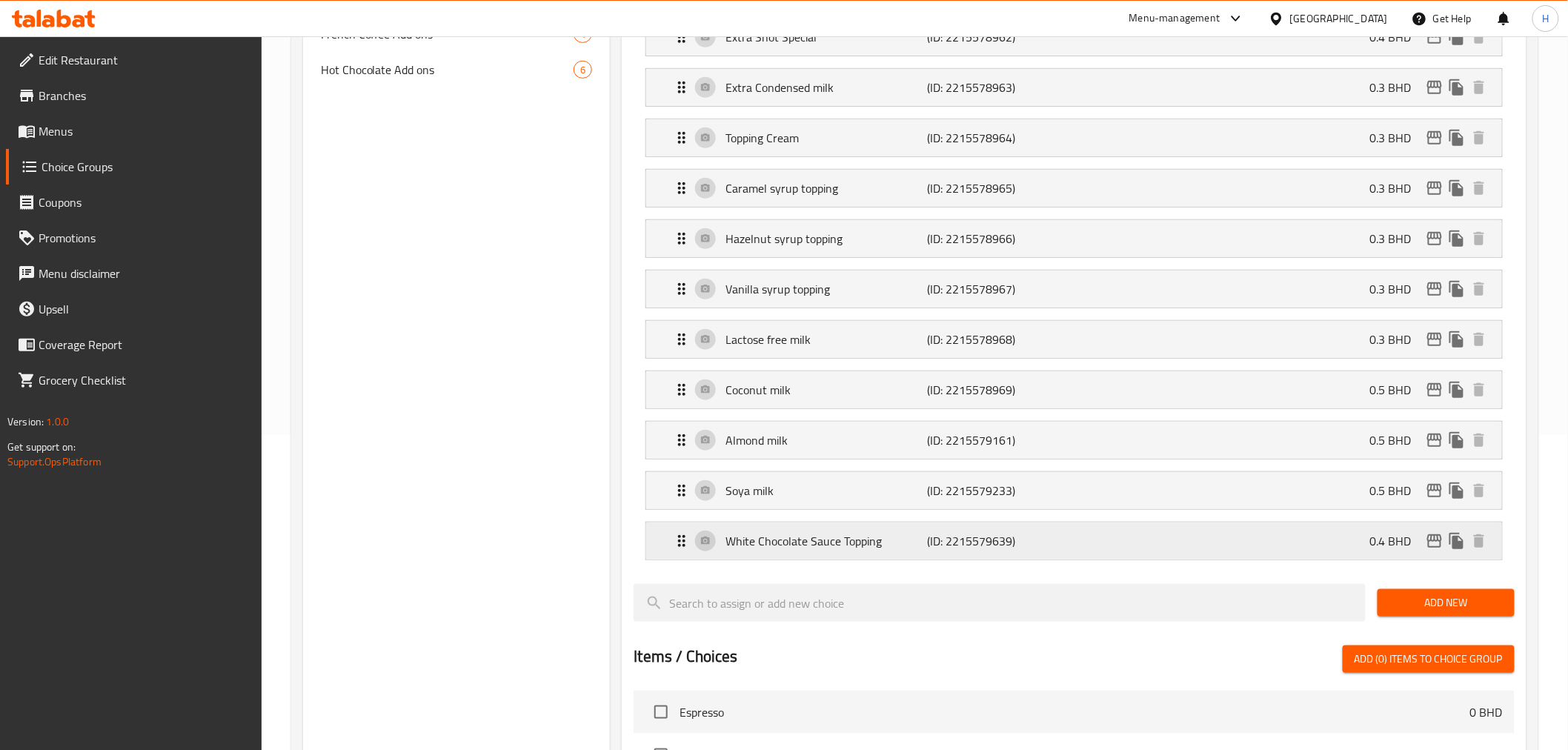
click at [1298, 548] on div "White Chocolate Sauce Topping (ID: 2215579639) 0.4 BHD" at bounding box center [1078, 541] width 810 height 37
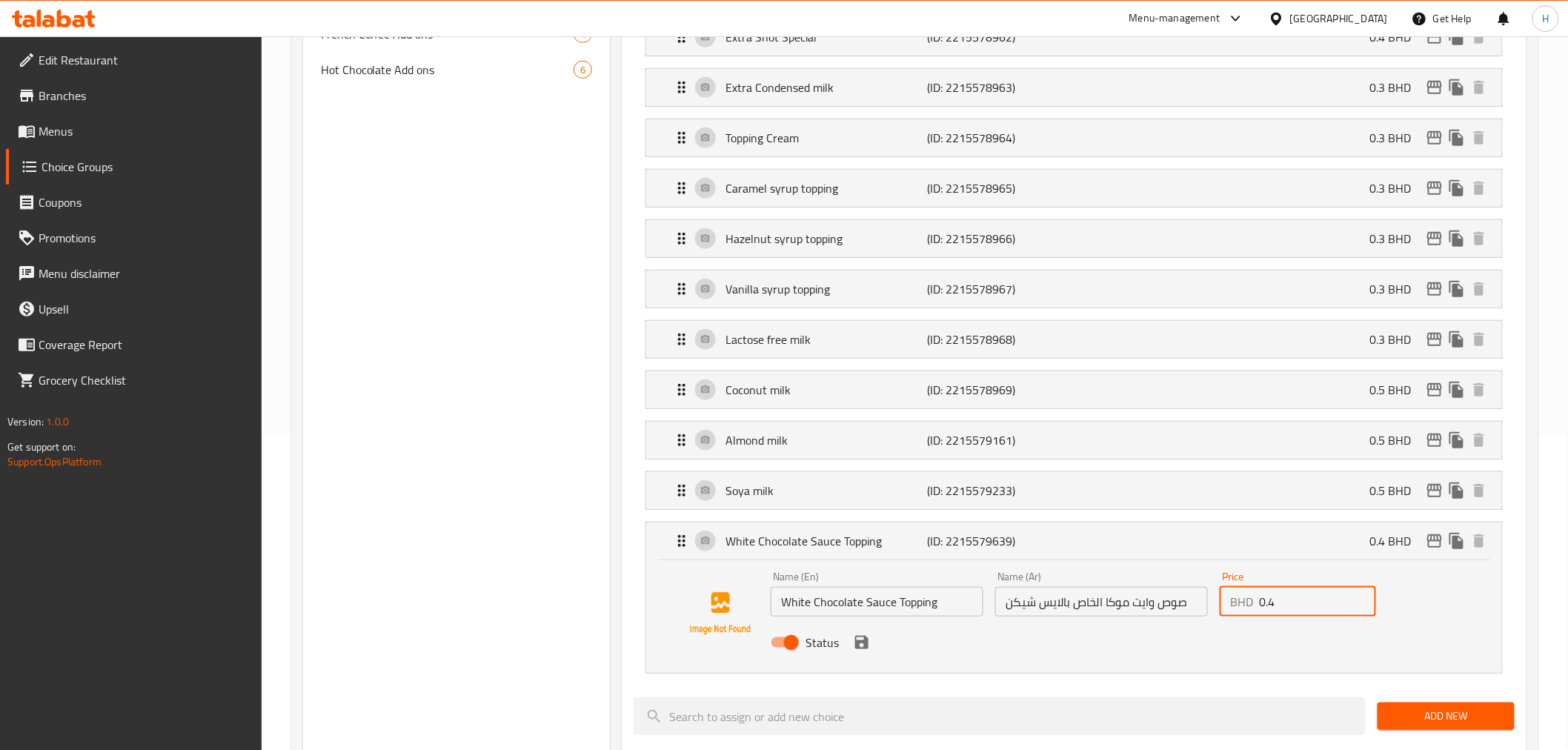
drag, startPoint x: 1268, startPoint y: 604, endPoint x: 1286, endPoint y: 604, distance: 18.0
click at [1286, 604] on input "0.4" at bounding box center [1318, 602] width 117 height 30
click at [860, 647] on icon "save" at bounding box center [861, 642] width 18 height 18
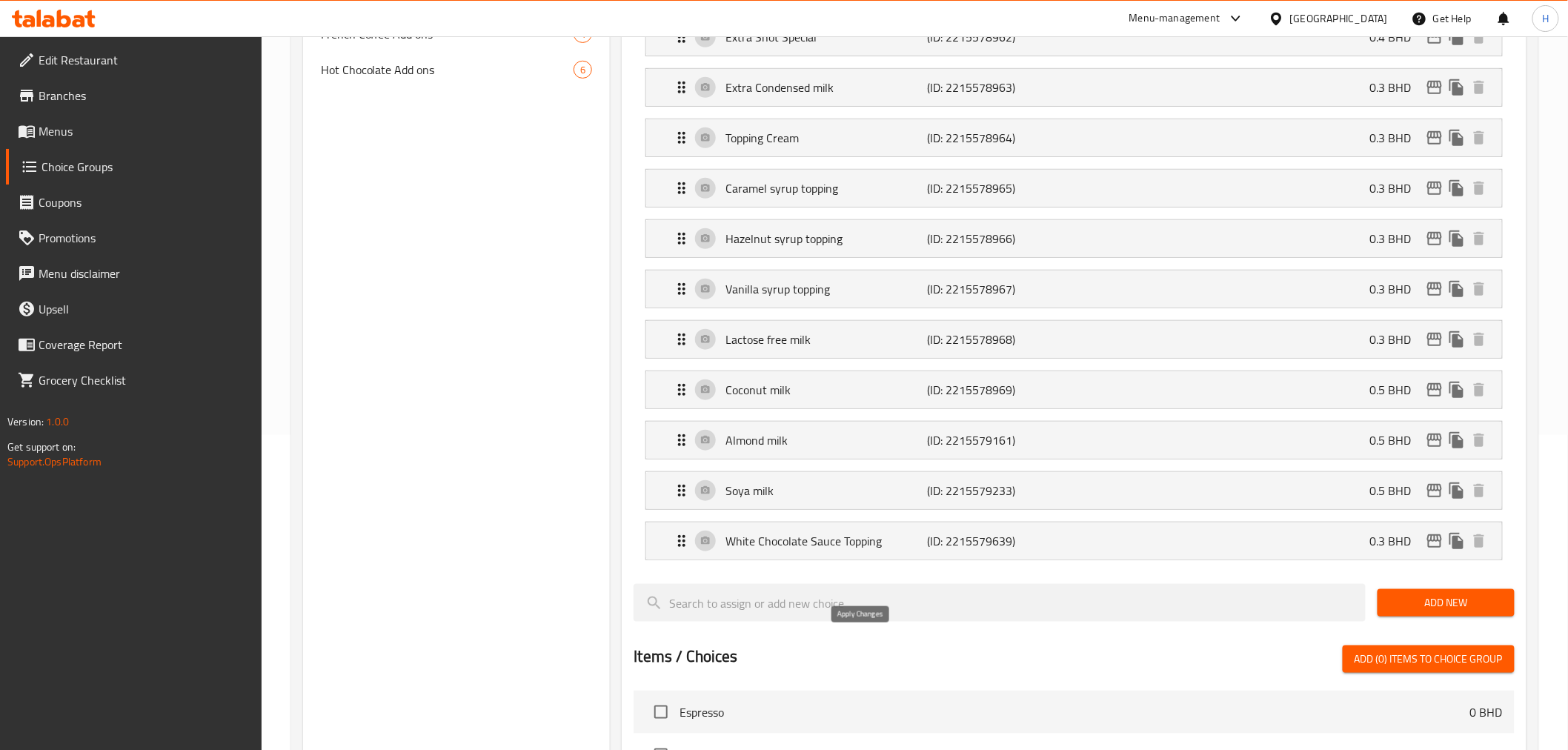
type input "0.3"
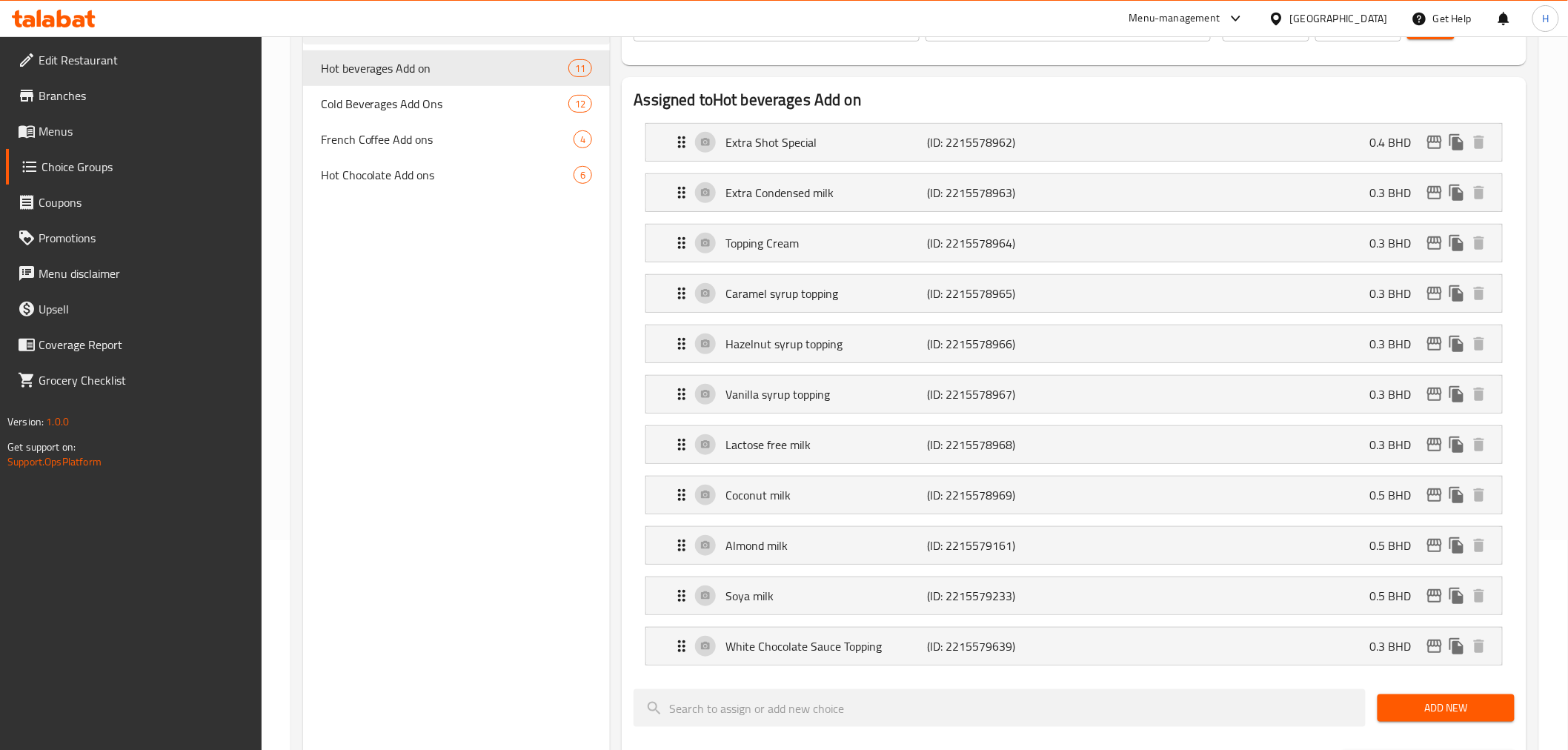
scroll to position [0, 0]
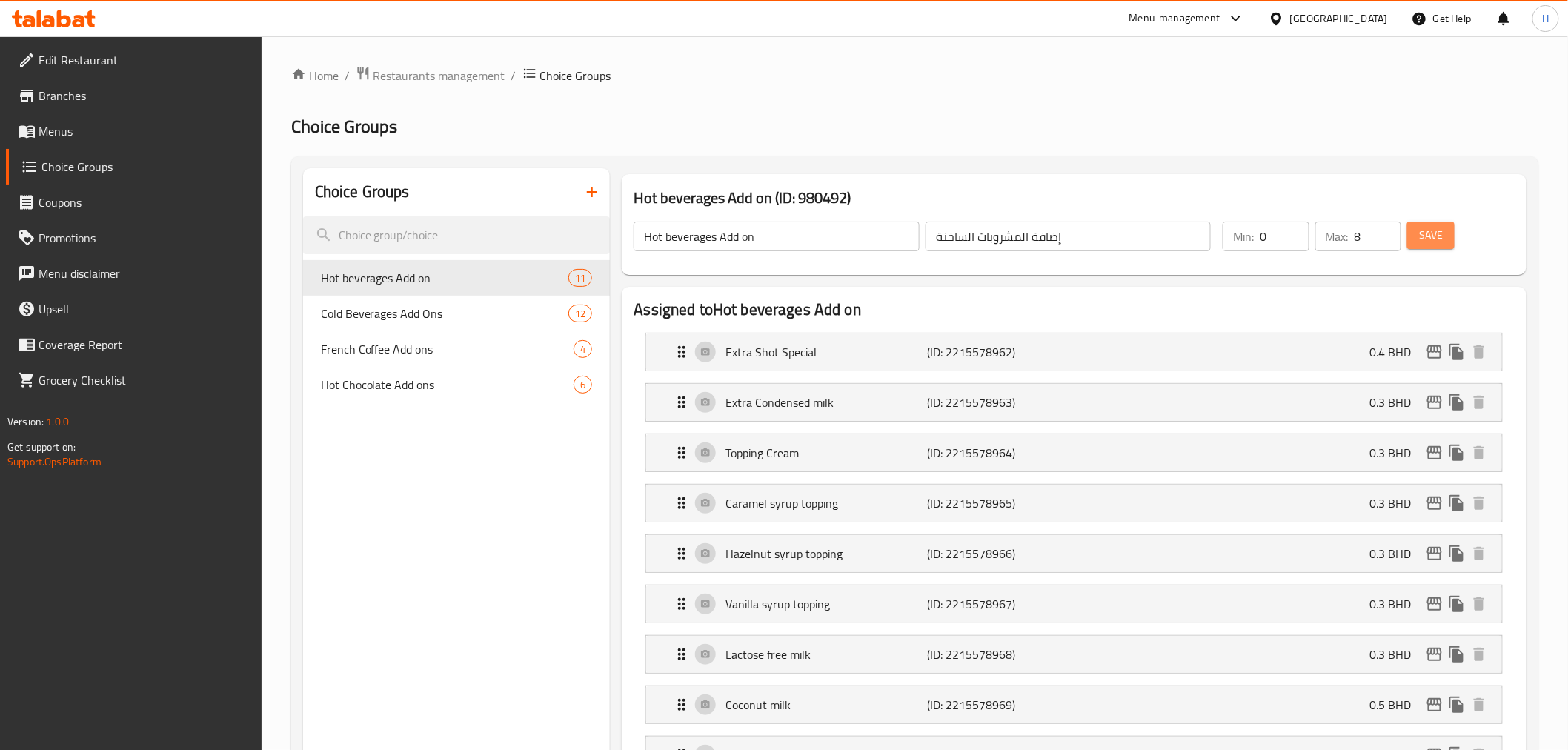
click at [1424, 238] on span "Save" at bounding box center [1432, 235] width 24 height 19
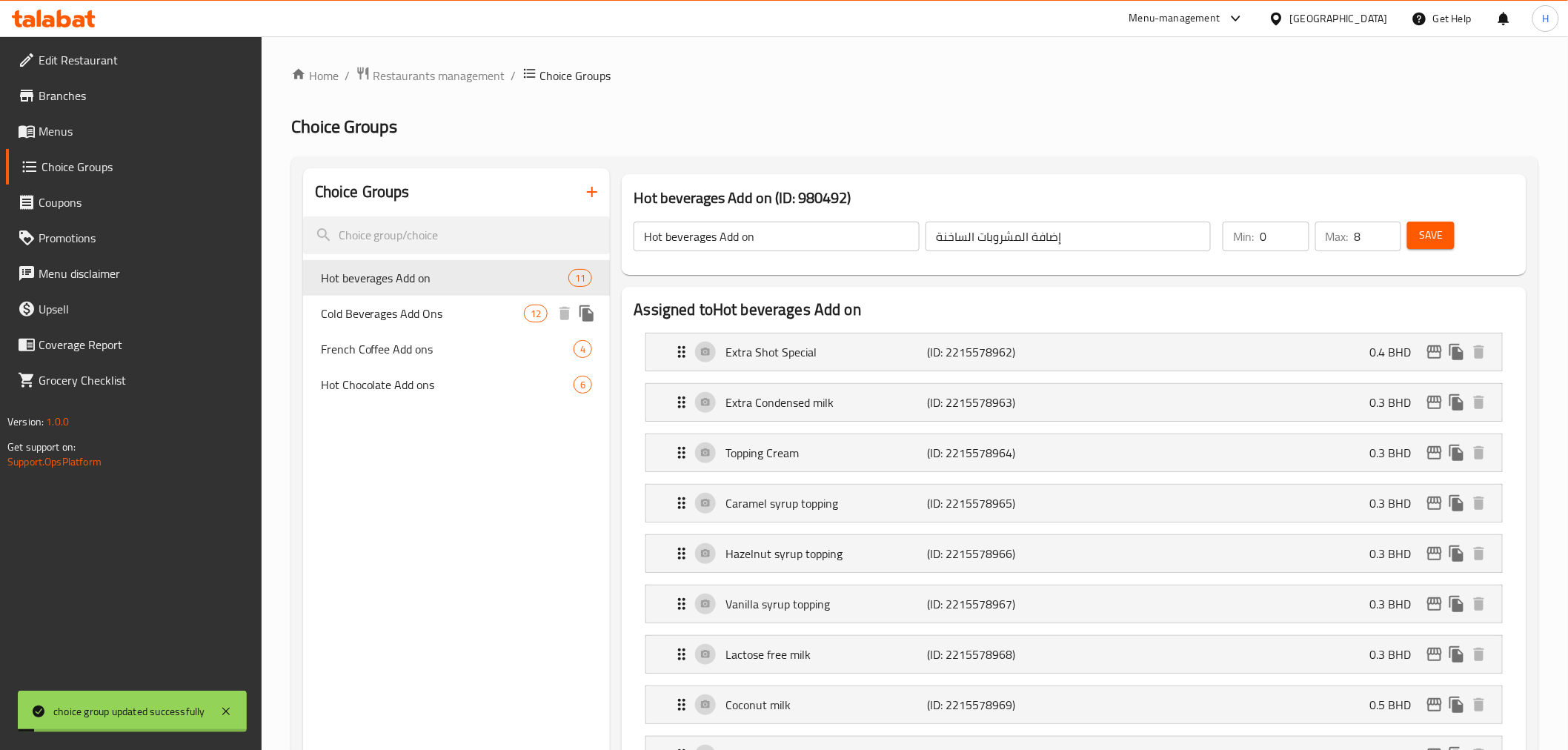
click at [354, 309] on span "Cold Beverages Add Ons" at bounding box center [423, 313] width 204 height 18
type input "Cold Beverages Add Ons"
type input "إضافات المشروبات الباردة"
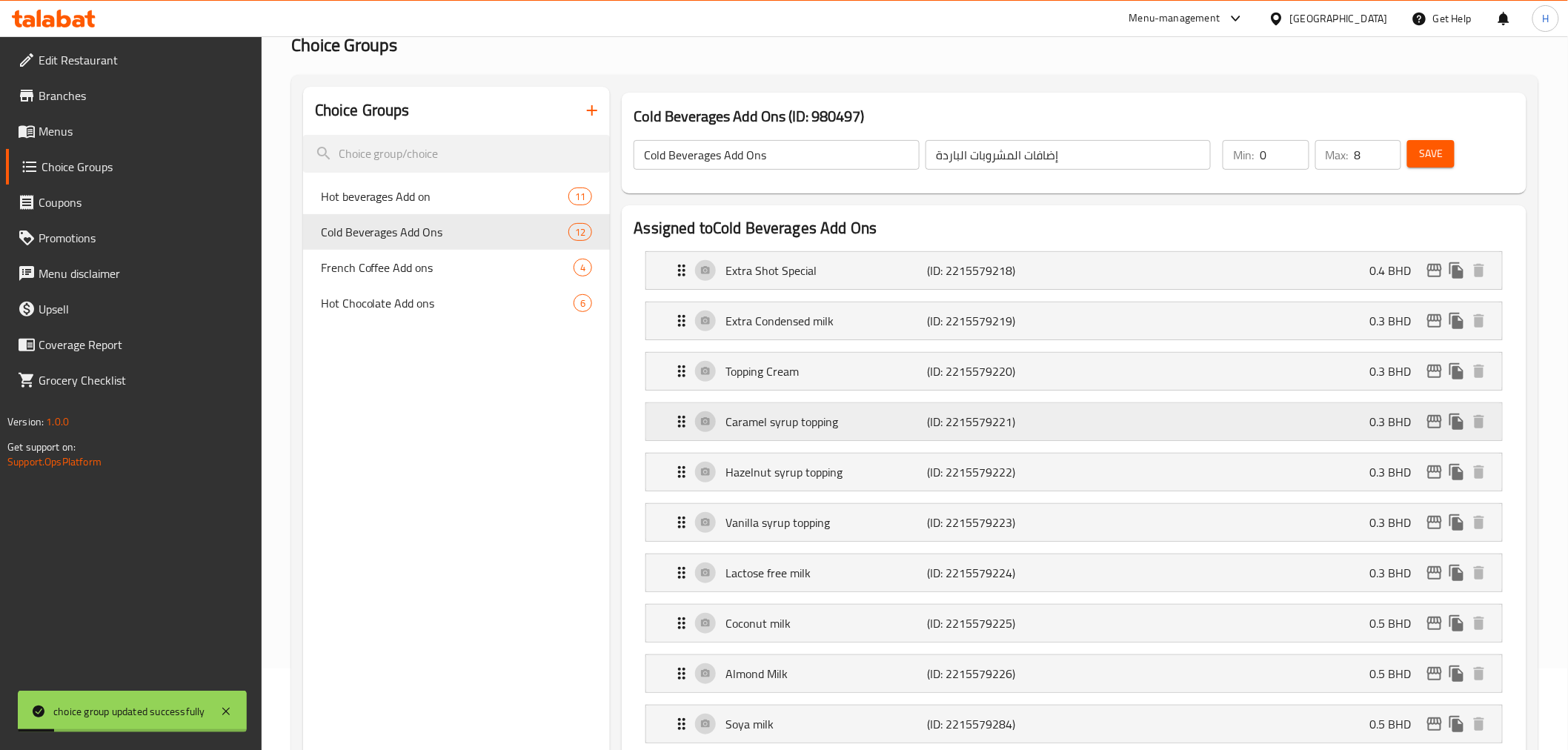
scroll to position [247, 0]
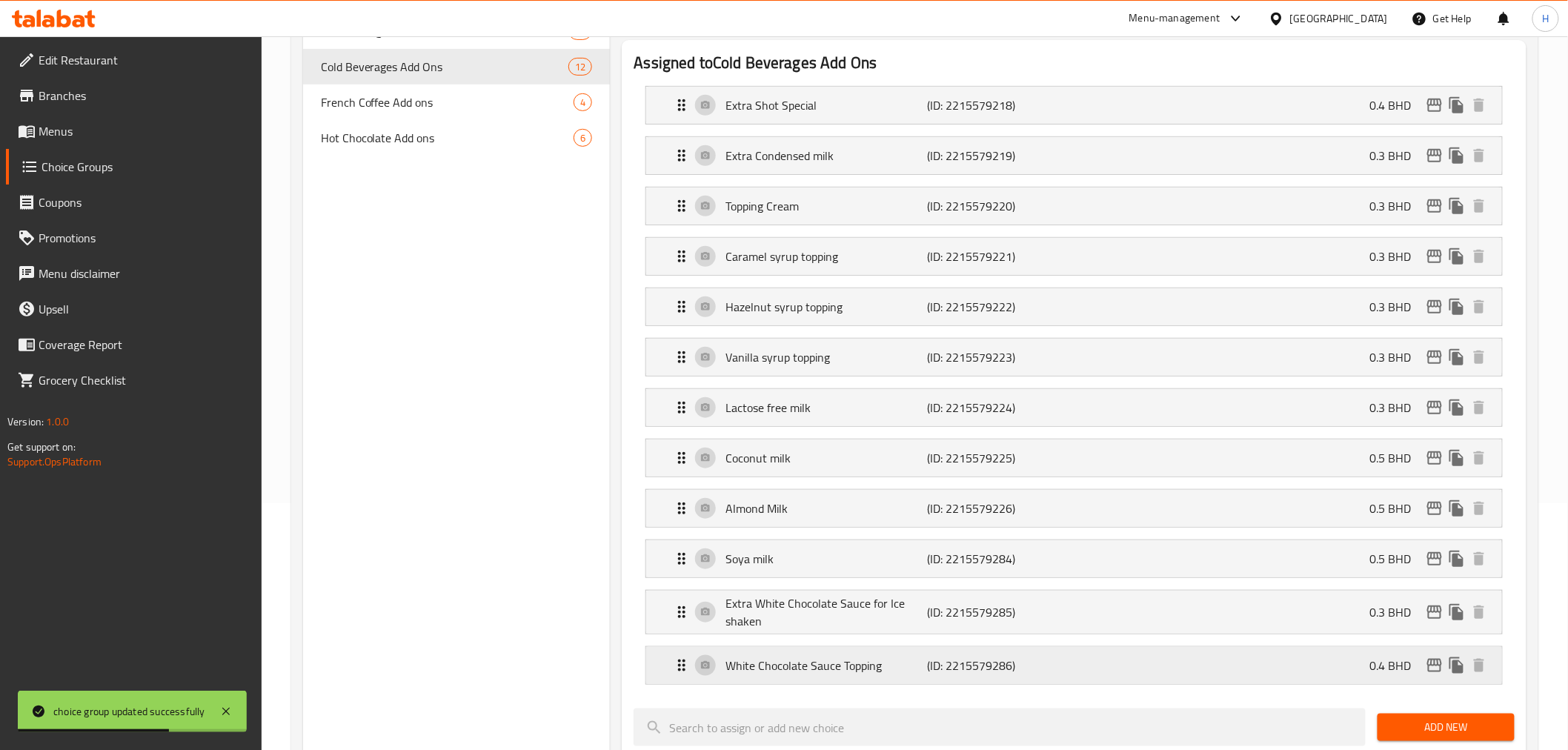
click at [1228, 671] on div "White Chocolate Sauce Topping (ID: 2215579286) 0.4 BHD" at bounding box center [1078, 666] width 810 height 37
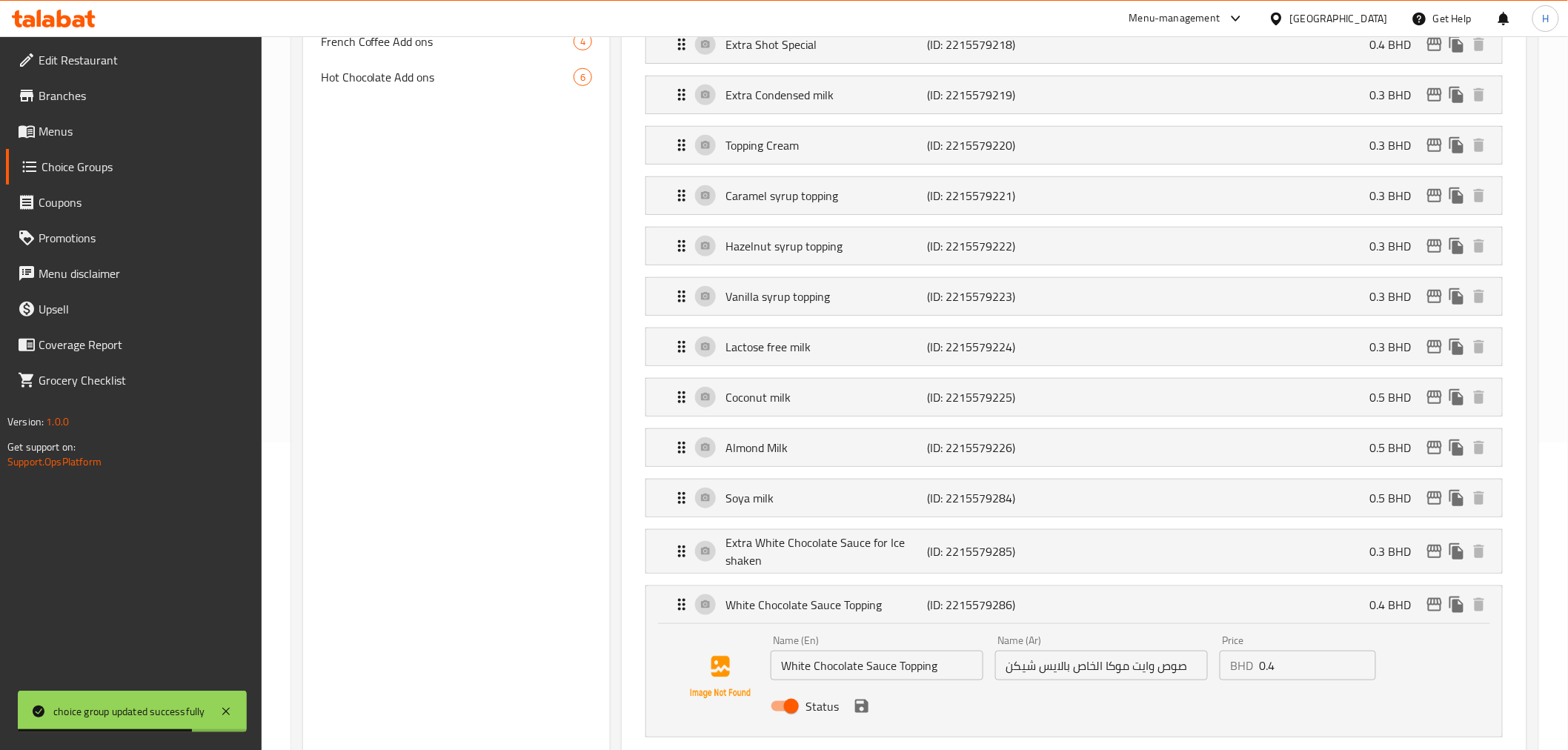
scroll to position [412, 0]
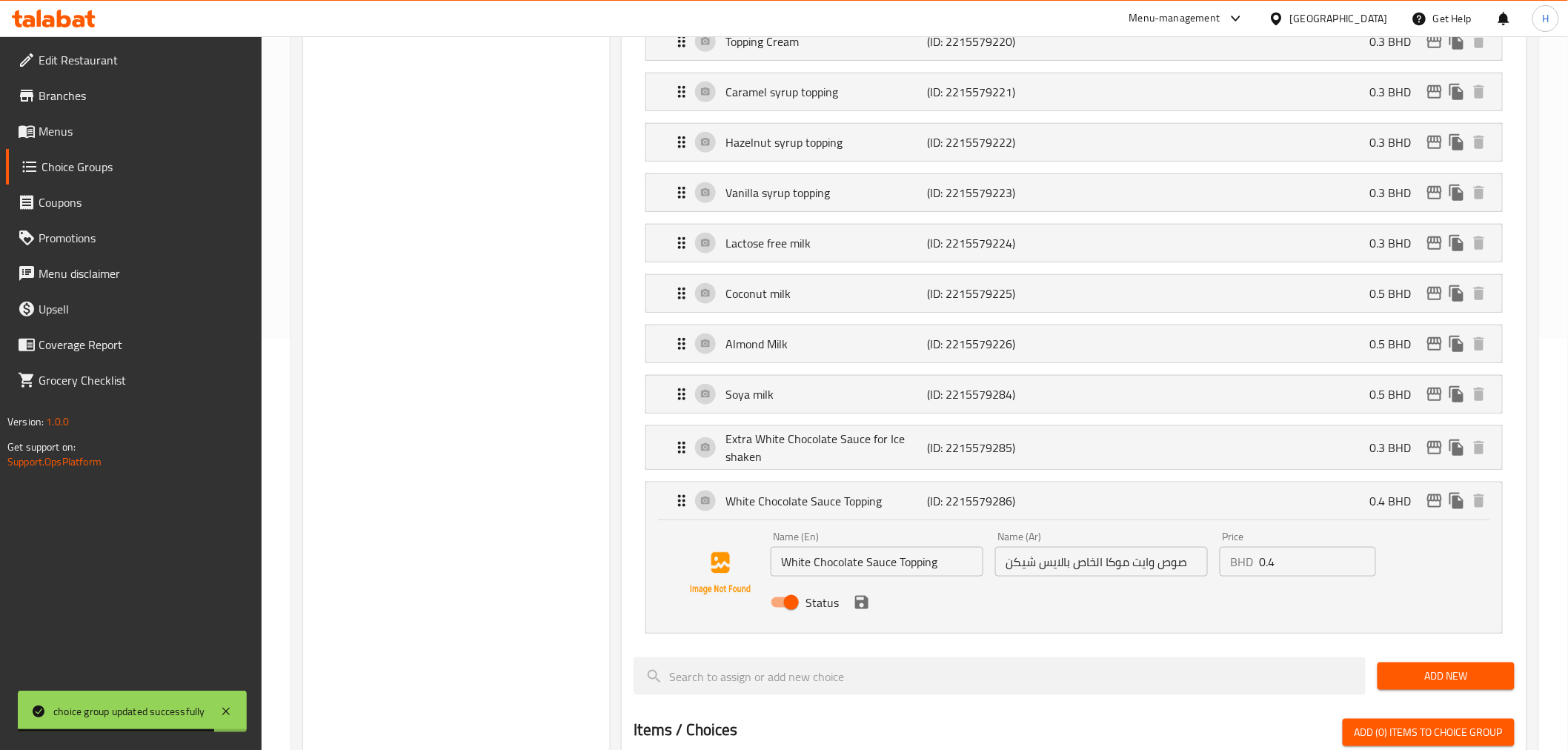
click at [1294, 566] on input "0.4" at bounding box center [1318, 562] width 117 height 30
click at [860, 607] on icon "save" at bounding box center [861, 603] width 13 height 13
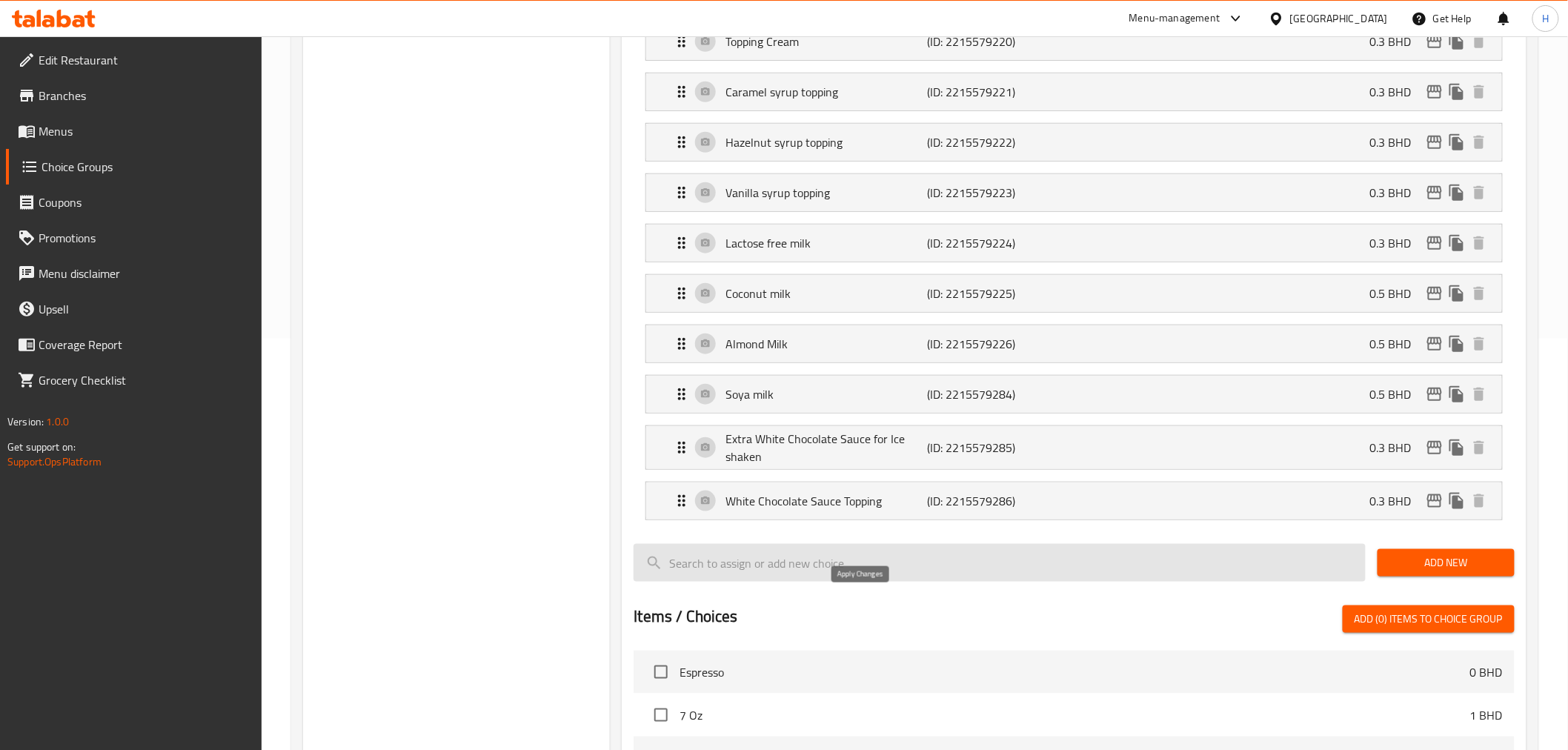
type input "0.3"
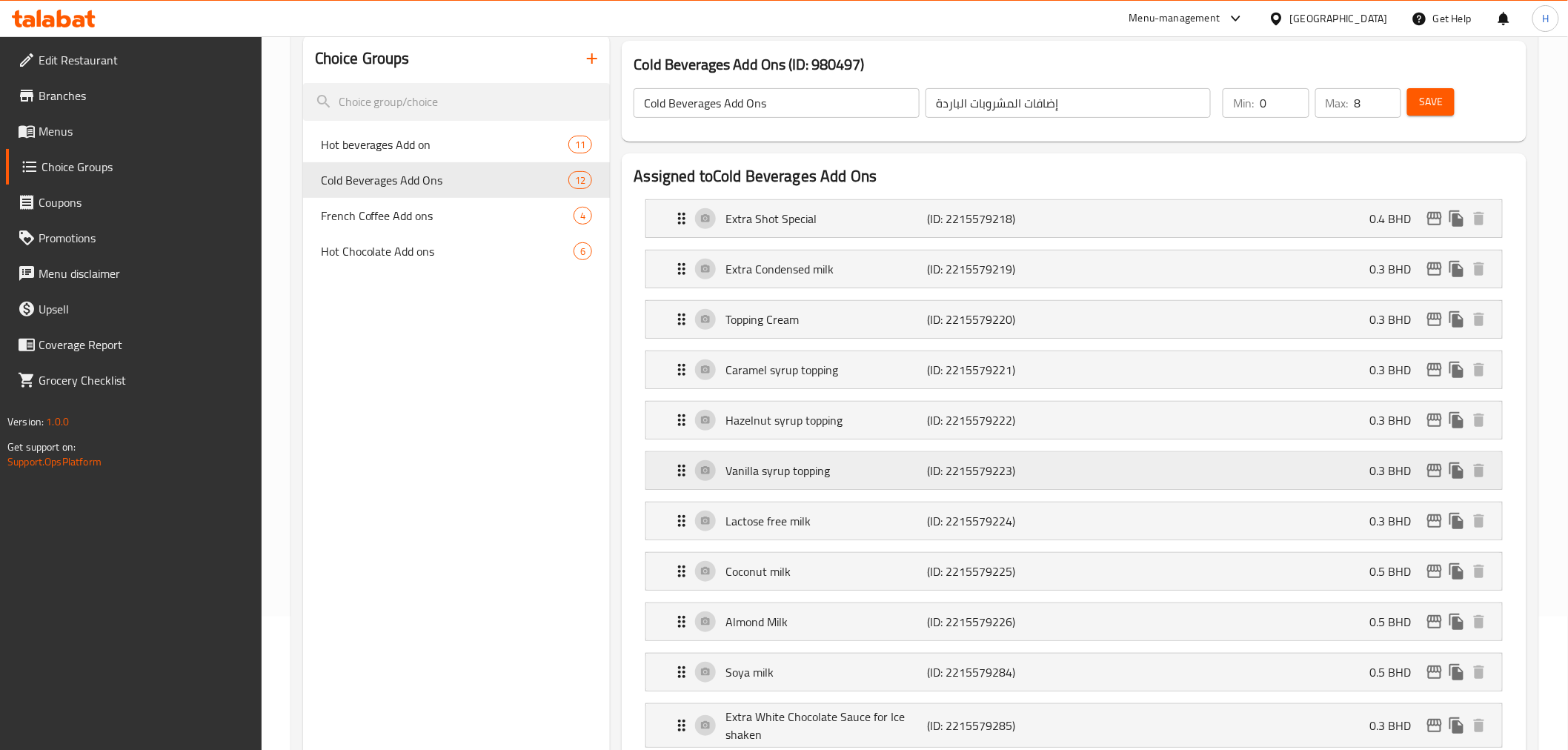
scroll to position [0, 0]
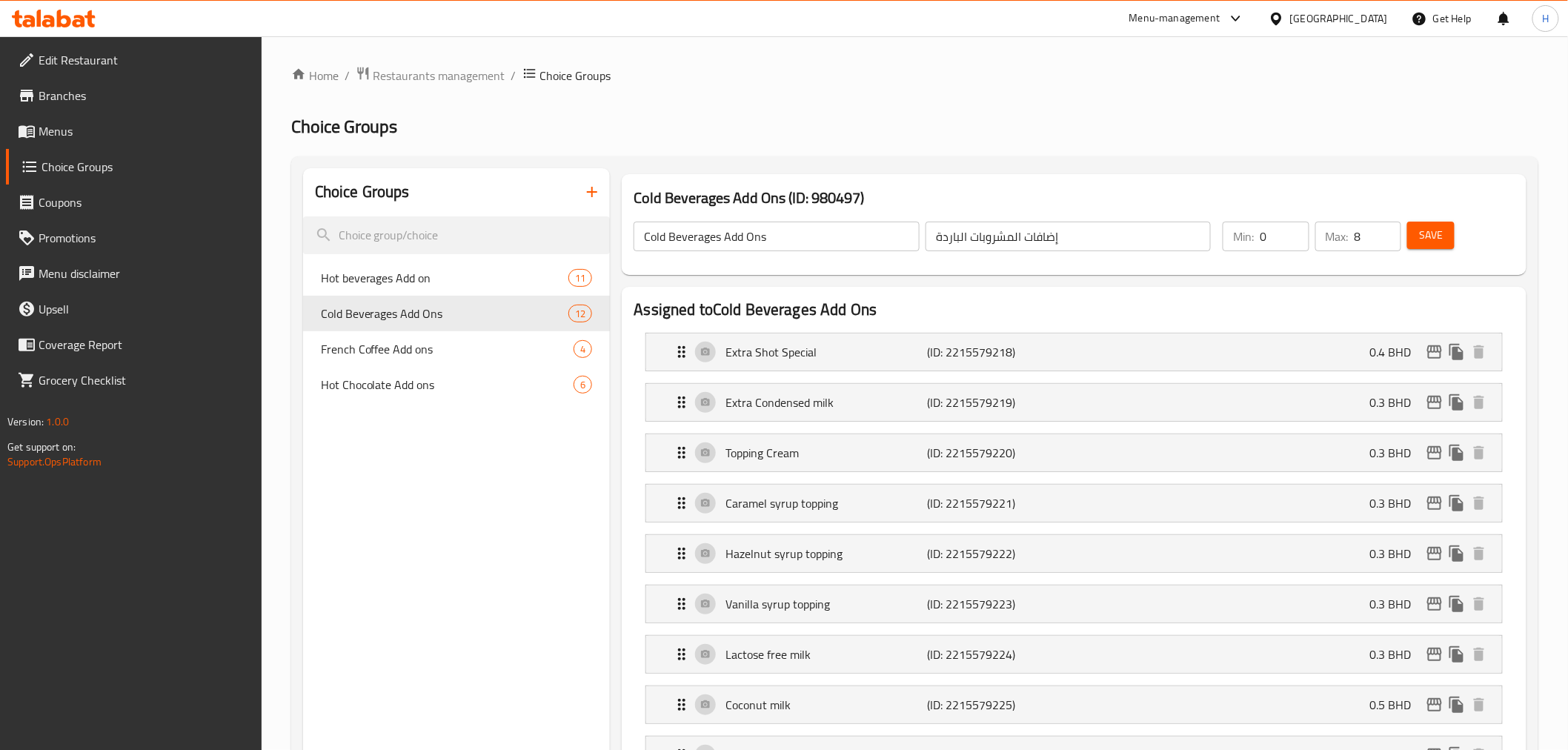
click at [1427, 235] on span "Save" at bounding box center [1432, 235] width 24 height 19
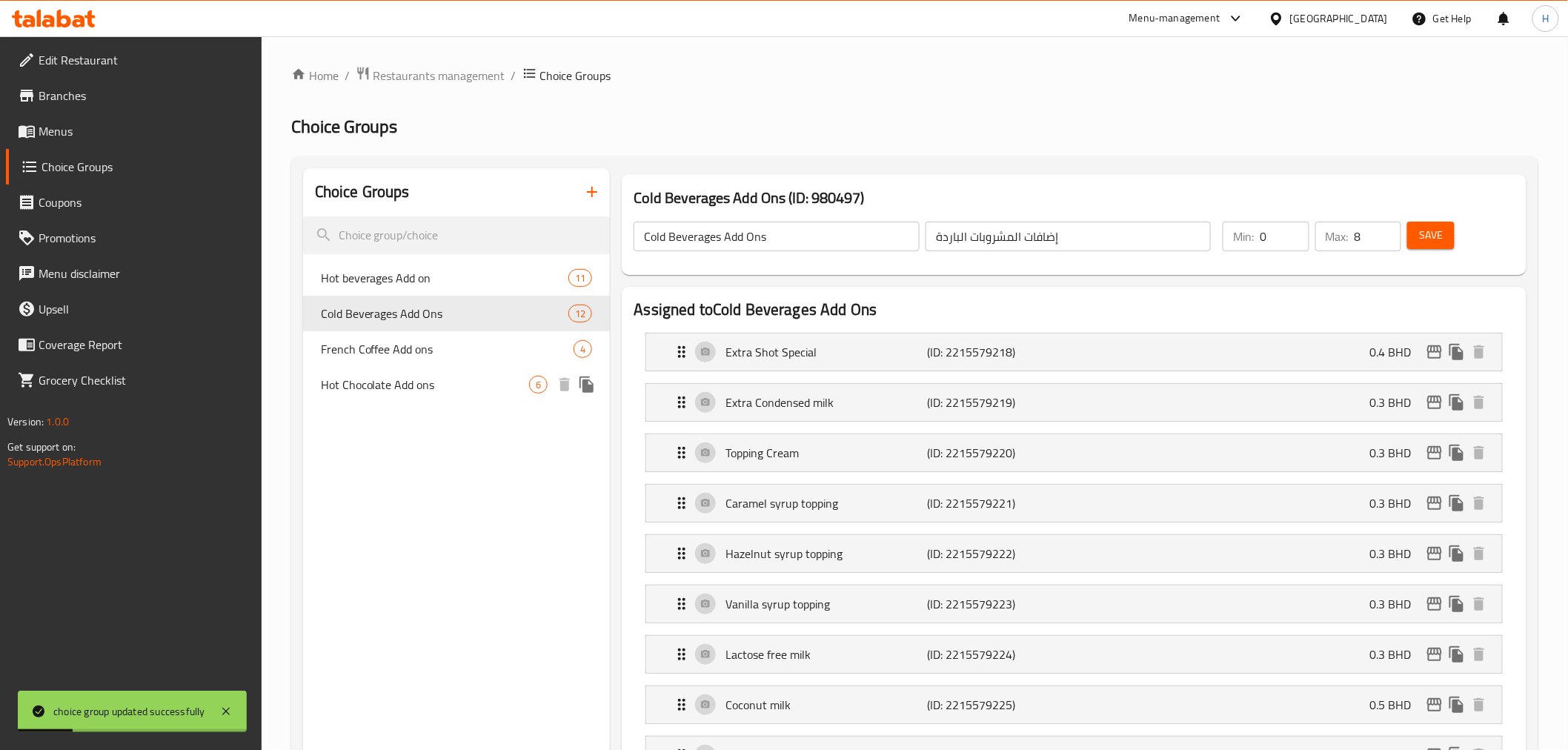
click at [367, 393] on span "Hot Chocolate Add ons" at bounding box center [425, 384] width 209 height 18
type input "Hot Chocolate Add ons"
type input "إضافات الشوكولاتة الساخنة"
type input "4"
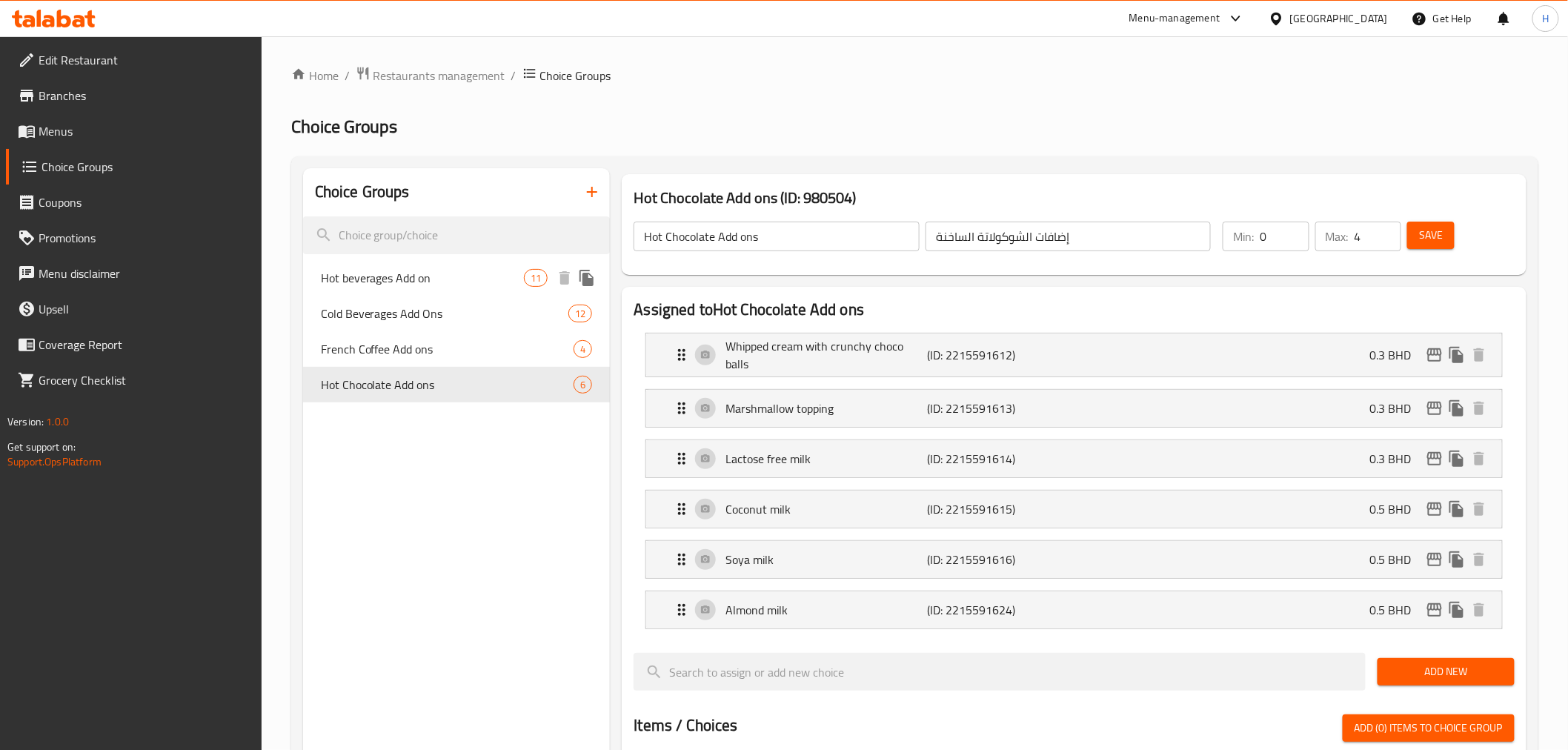
click at [338, 285] on span "Hot beverages Add on" at bounding box center [423, 277] width 204 height 18
type input "Hot beverages Add on"
type input "إضافة المشروبات الساخنة"
type input "8"
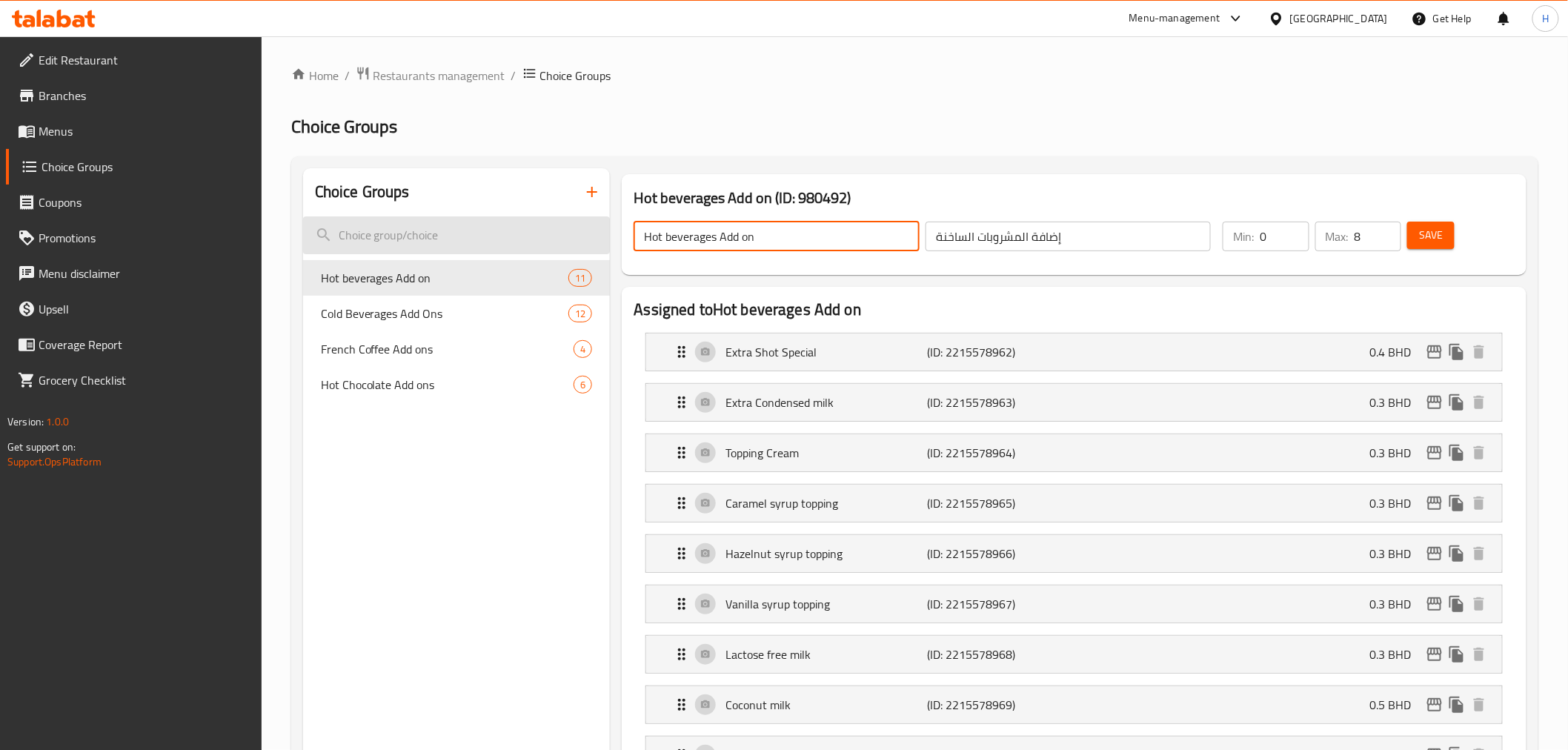
drag, startPoint x: 767, startPoint y: 235, endPoint x: 552, endPoint y: 235, distance: 215.0
click at [345, 308] on span "Cold Beverages Add Ons" at bounding box center [423, 313] width 204 height 18
type input "Cold Beverages Add Ons"
type input "إضافات المشروبات الباردة"
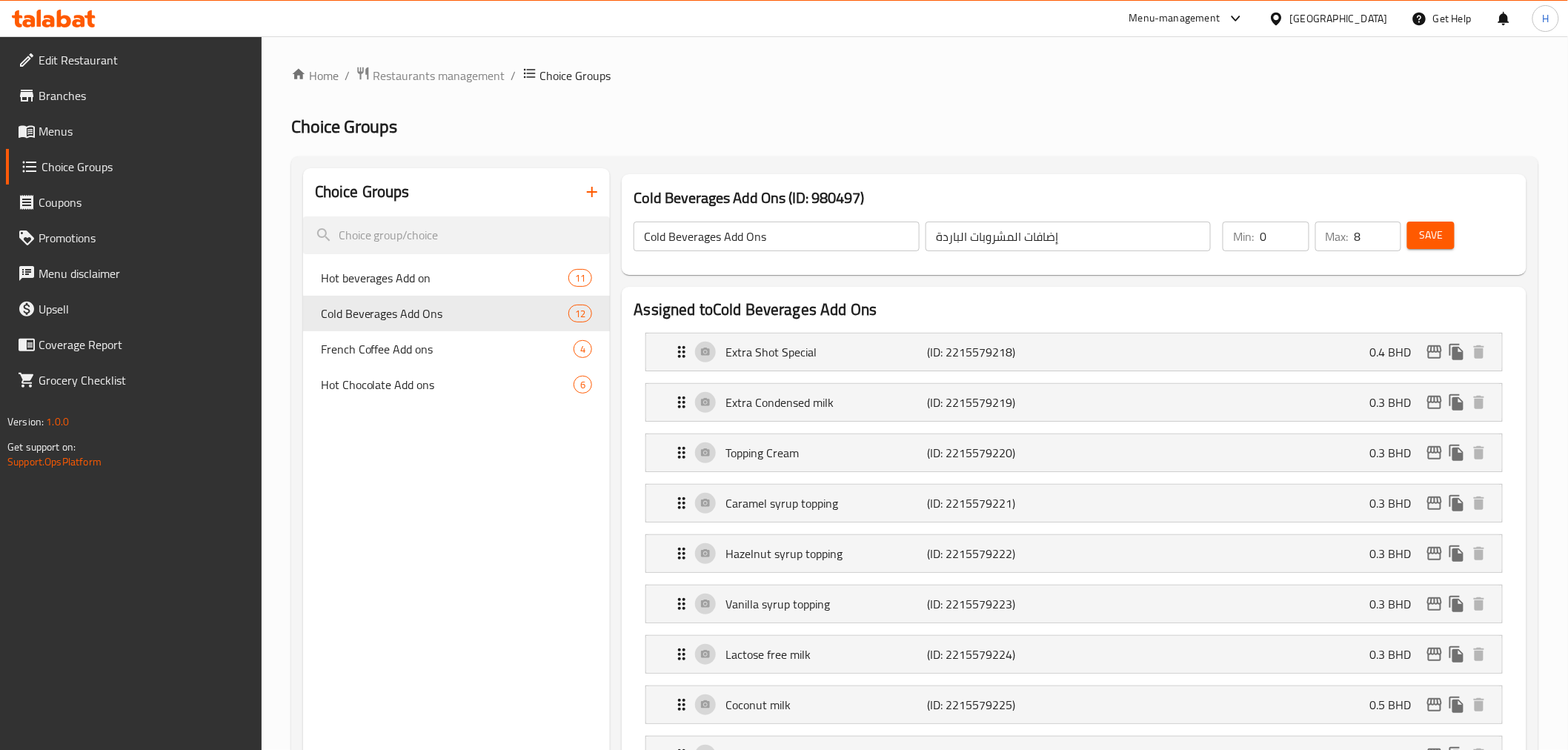
click at [689, 233] on input "Cold Beverages Add Ons" at bounding box center [776, 236] width 286 height 30
click at [412, 72] on span "Restaurants management" at bounding box center [440, 75] width 132 height 18
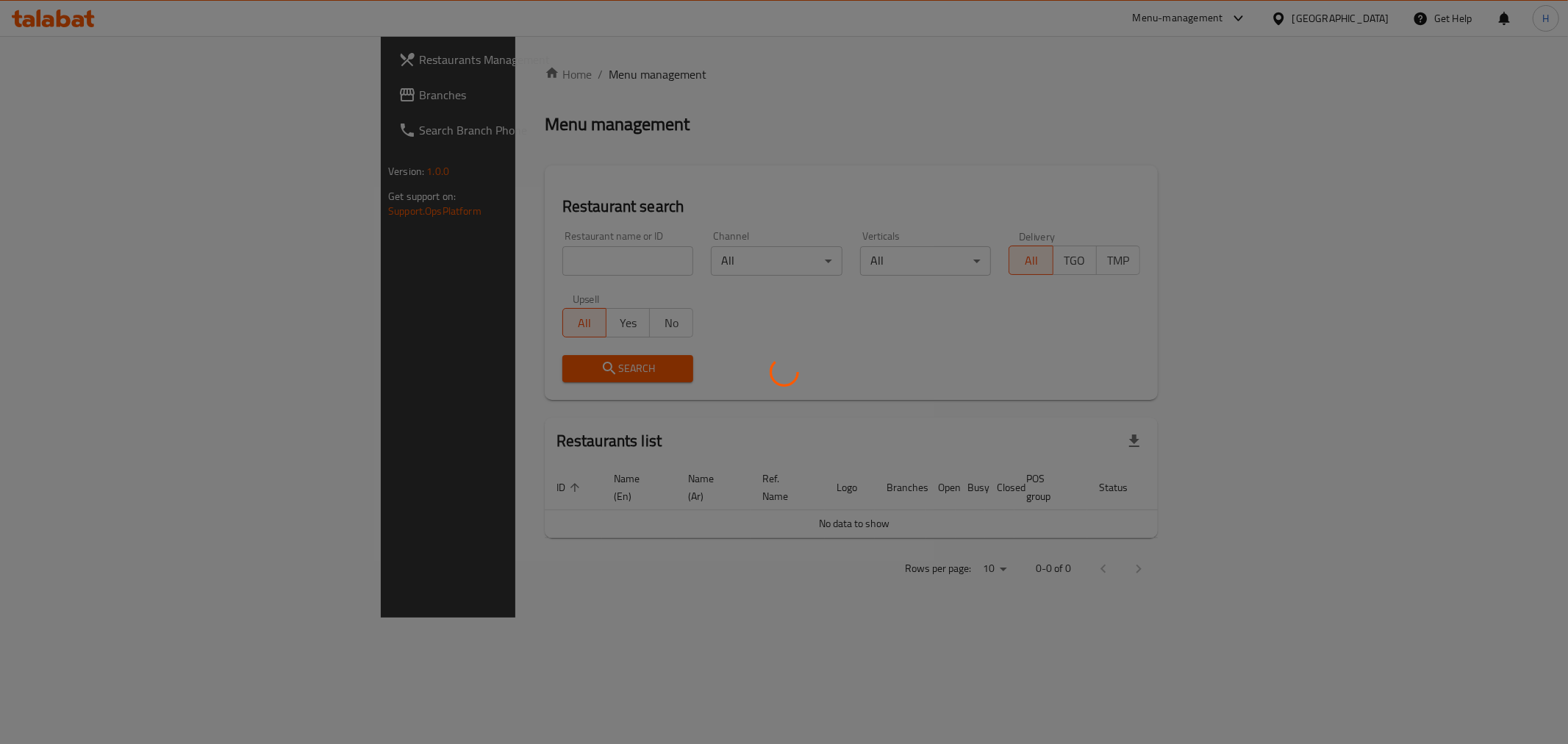
click at [451, 248] on div at bounding box center [784, 372] width 1568 height 744
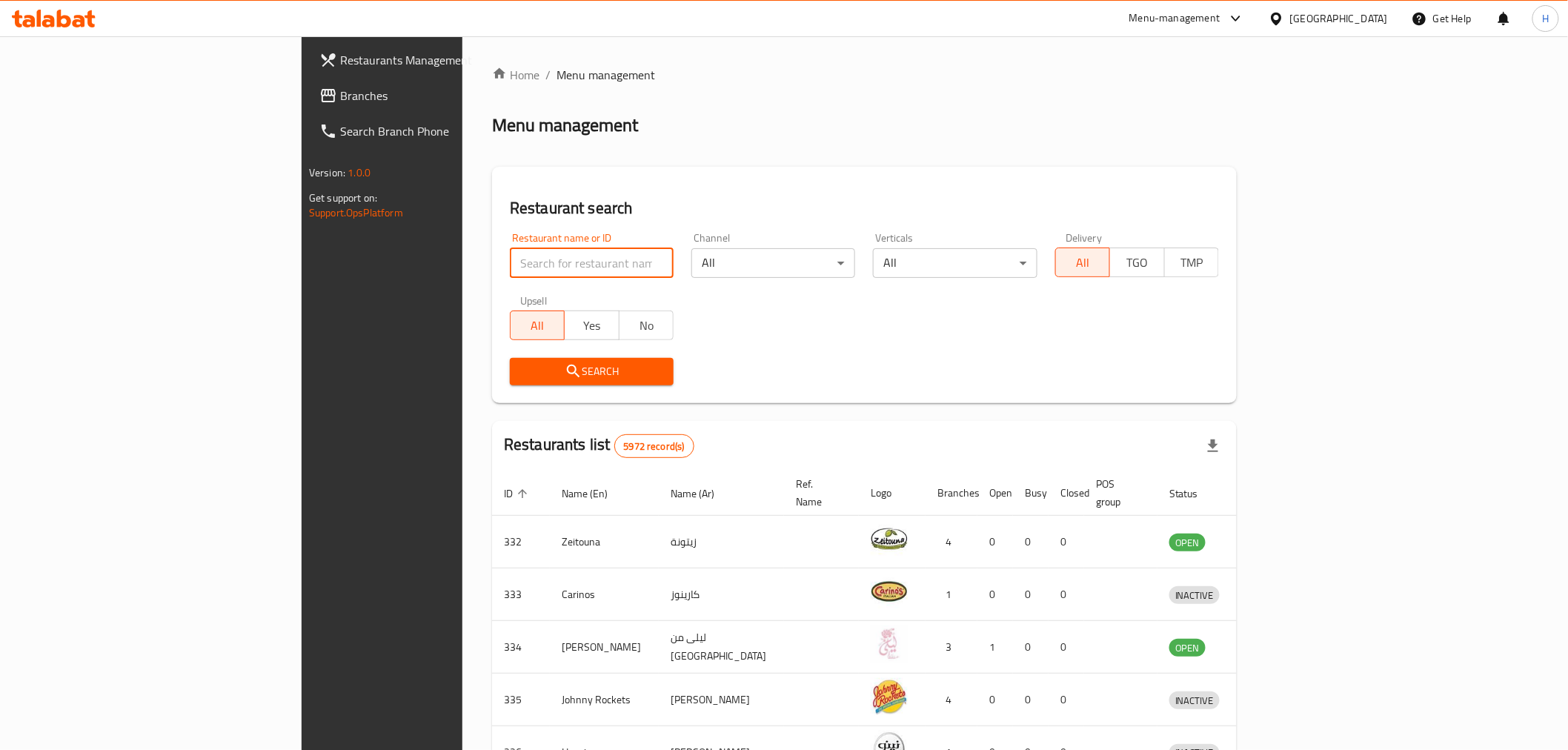
click at [510, 264] on input "search" at bounding box center [592, 263] width 164 height 30
drag, startPoint x: 384, startPoint y: 264, endPoint x: 33, endPoint y: 252, distance: 351.2
click at [301, 252] on div "Restaurants Management Branches Search Branch Phone Version: 1.0.0 Get support …" at bounding box center [784, 578] width 965 height 1086
type input "[PERSON_NAME]"
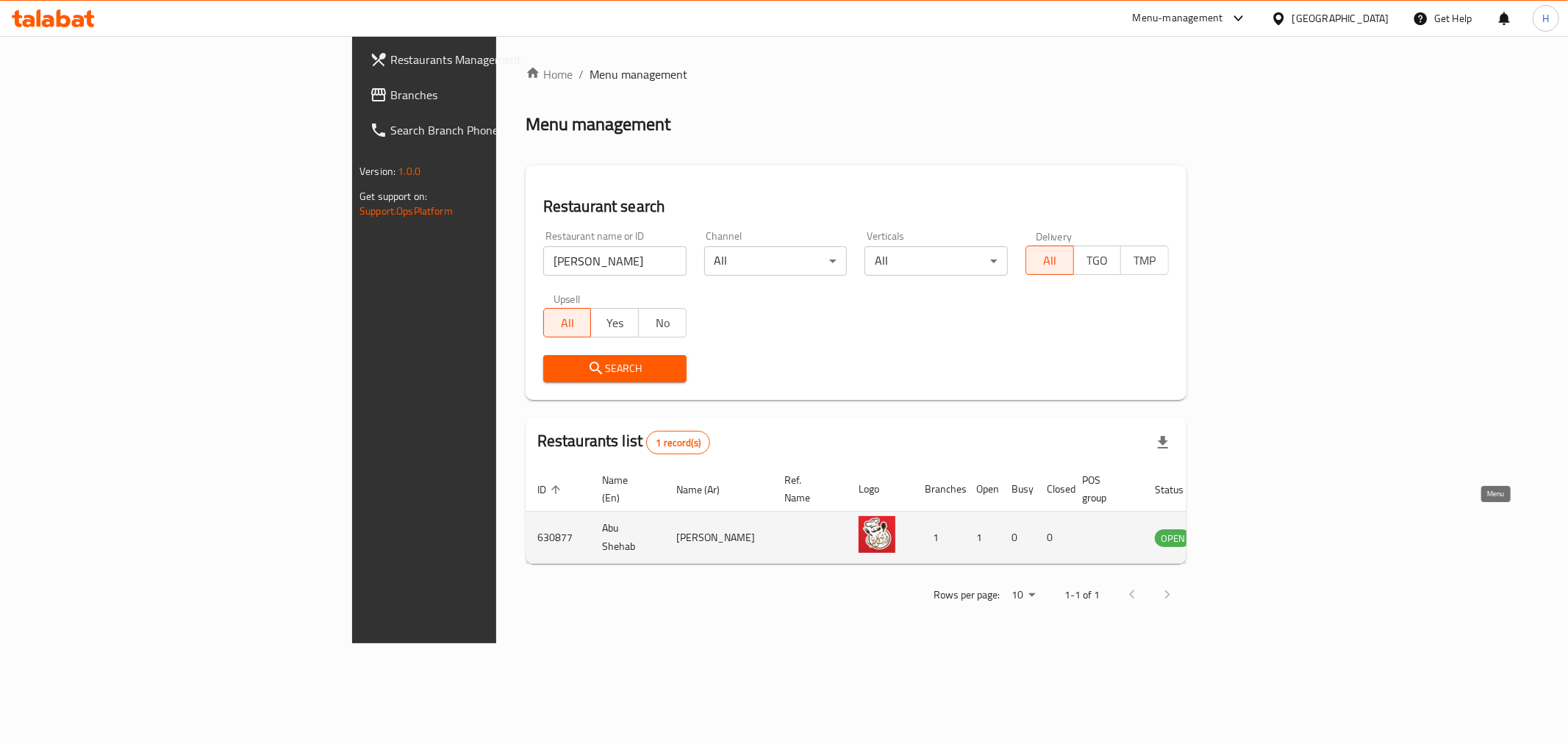
click at [1250, 529] on icon "enhanced table" at bounding box center [1241, 537] width 17 height 17
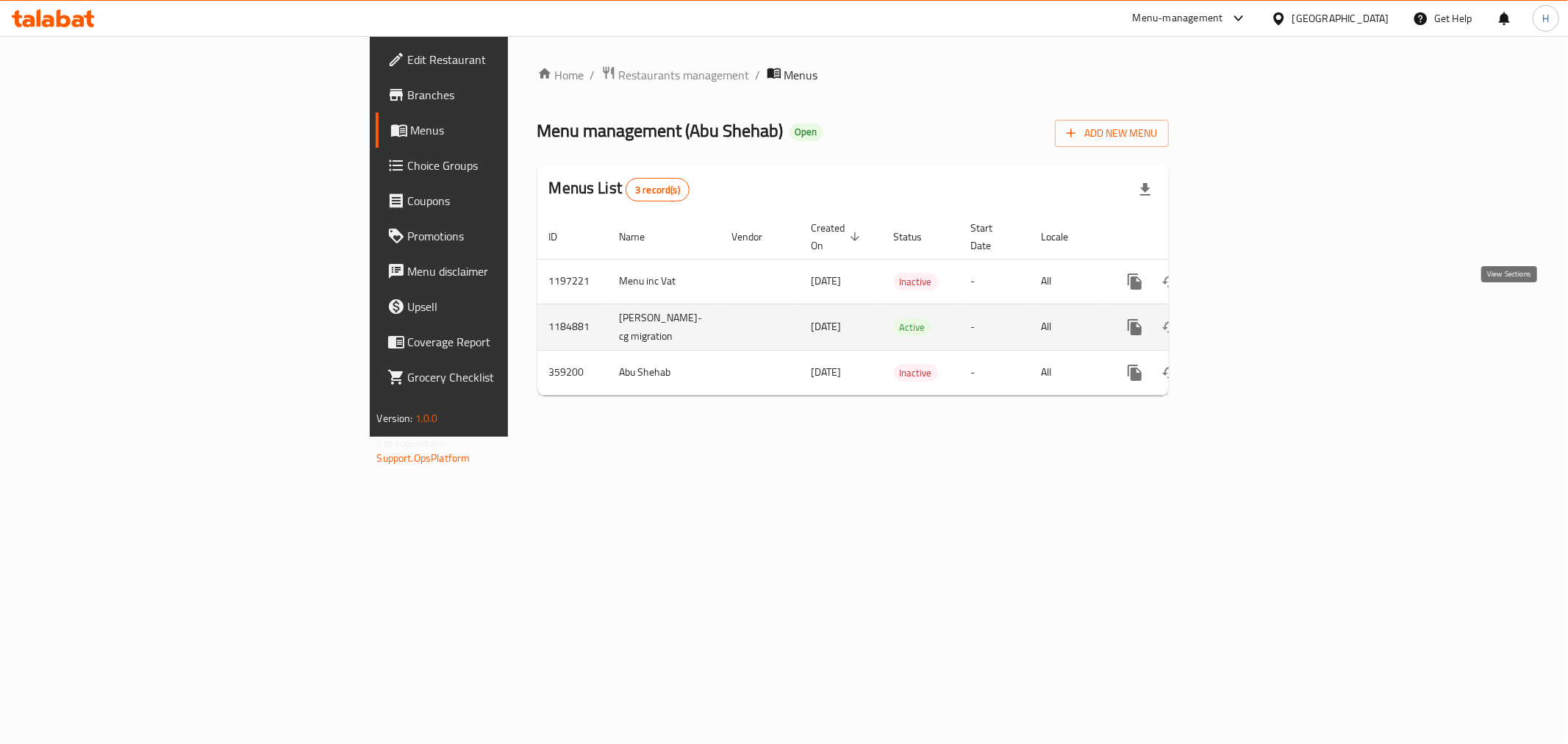
click at [1250, 318] on icon "enhanced table" at bounding box center [1241, 326] width 17 height 17
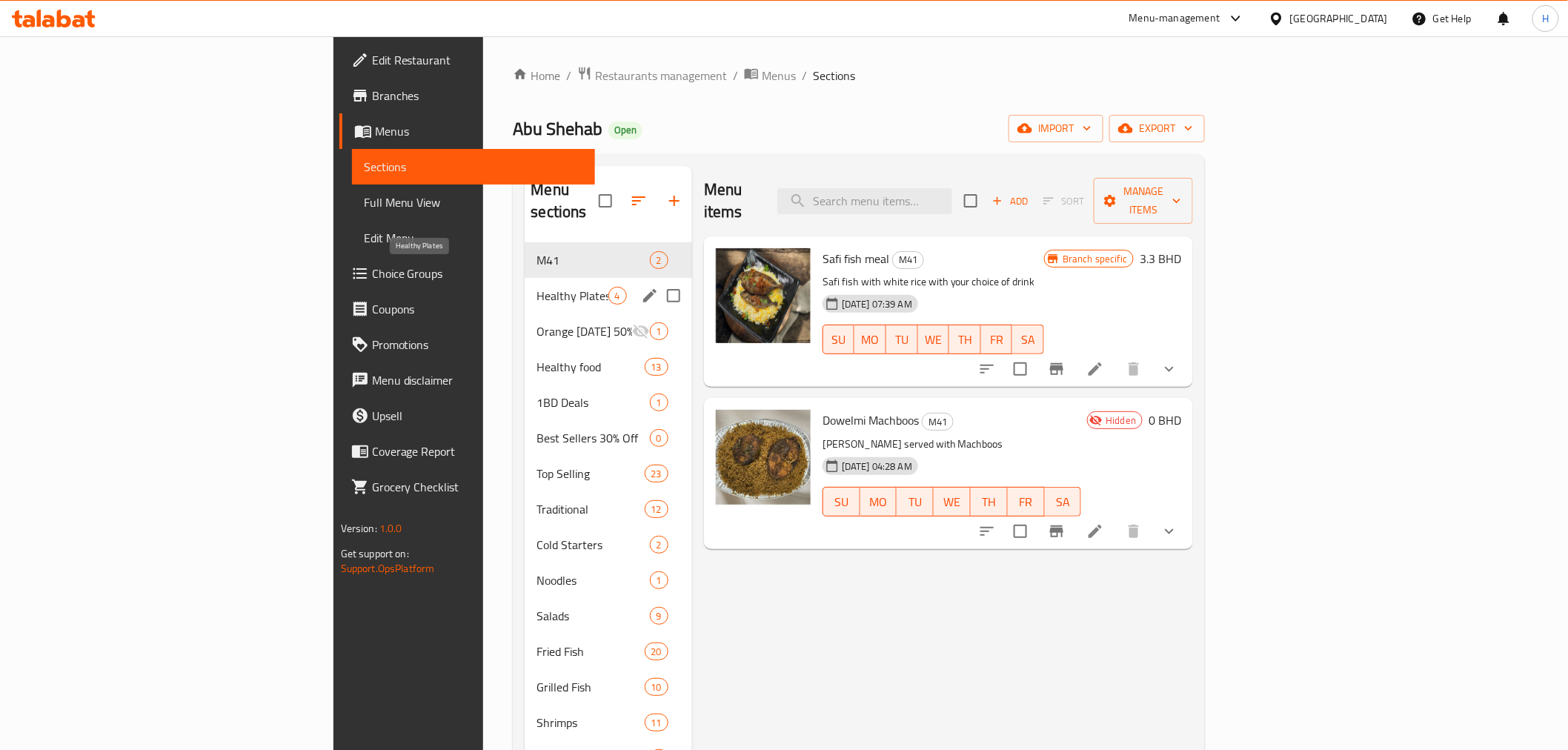
click at [537, 286] on span "Healthy Plates" at bounding box center [572, 295] width 71 height 18
